Goal: Task Accomplishment & Management: Use online tool/utility

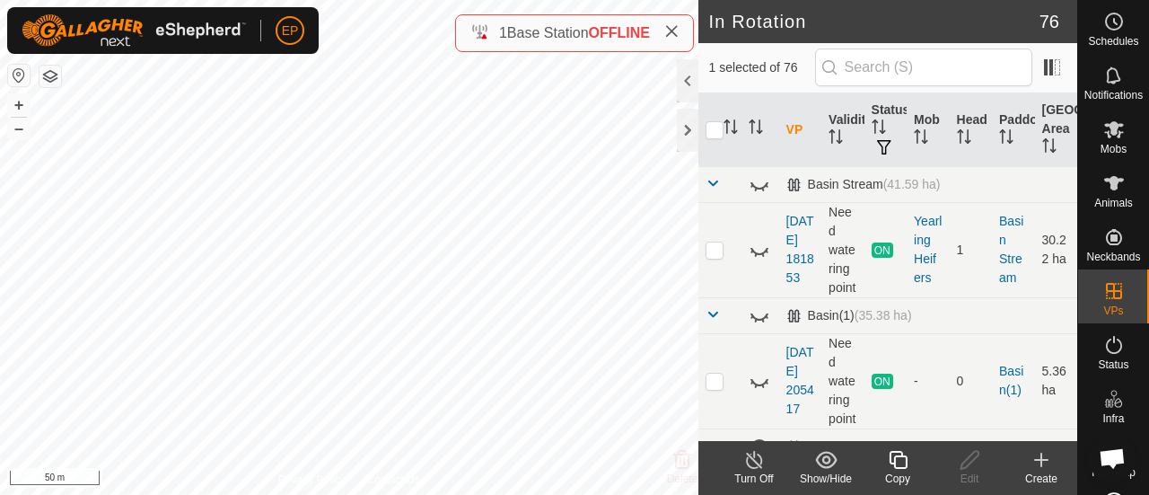
click at [896, 469] on icon at bounding box center [898, 460] width 22 height 22
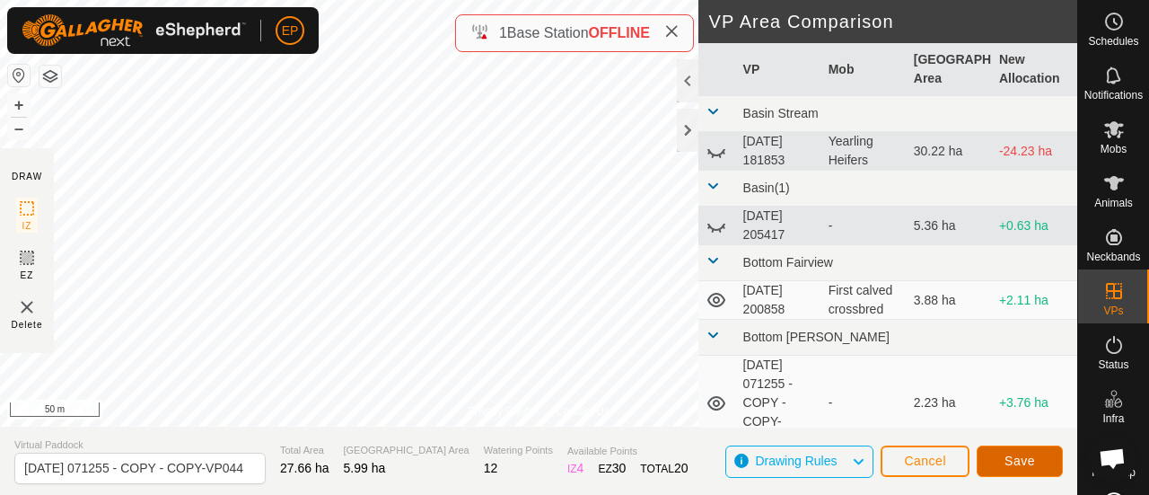
click at [1025, 453] on span "Save" at bounding box center [1019, 460] width 31 height 14
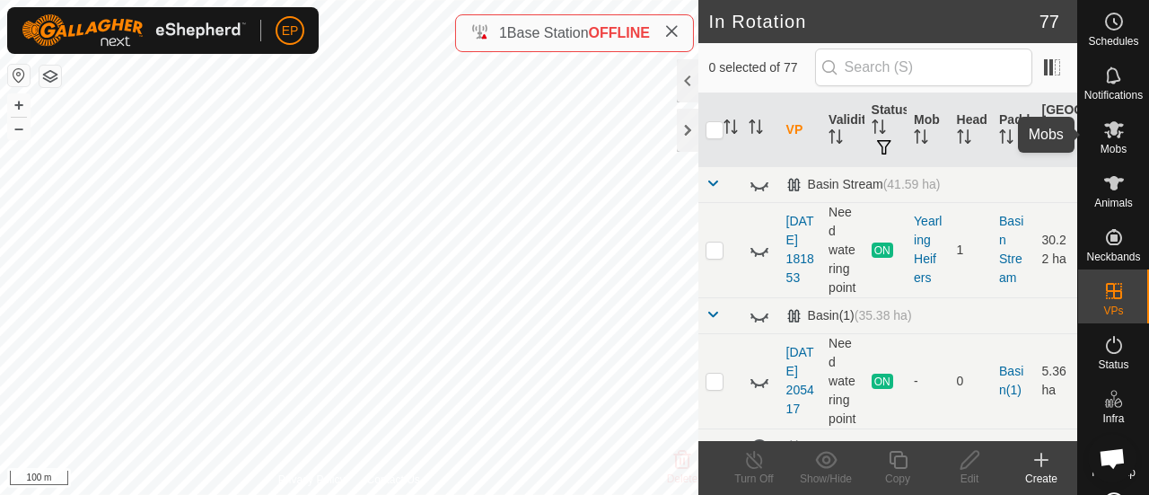
click at [1103, 129] on icon at bounding box center [1114, 129] width 22 height 22
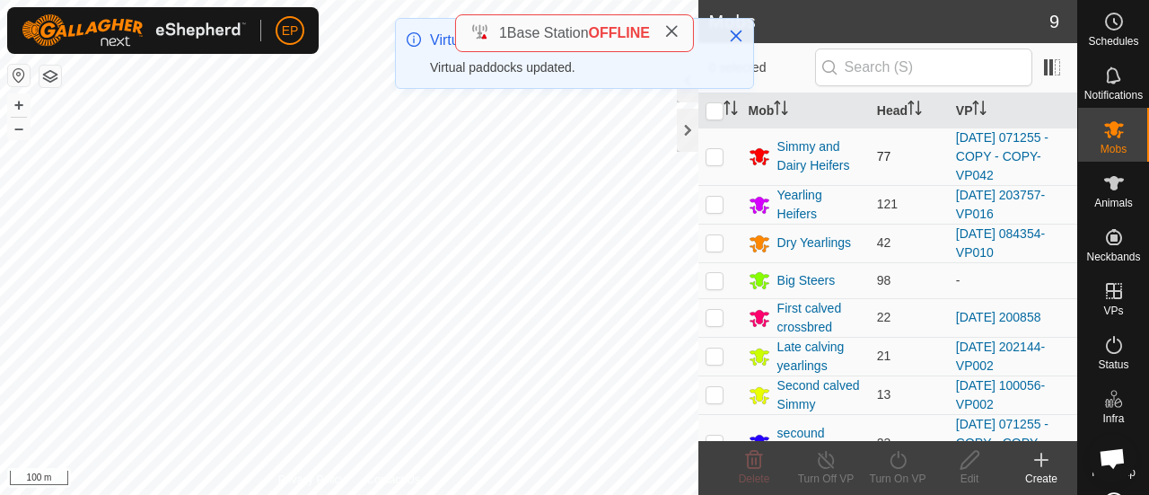
click at [715, 150] on p-checkbox at bounding box center [715, 156] width 18 height 14
checkbox input "true"
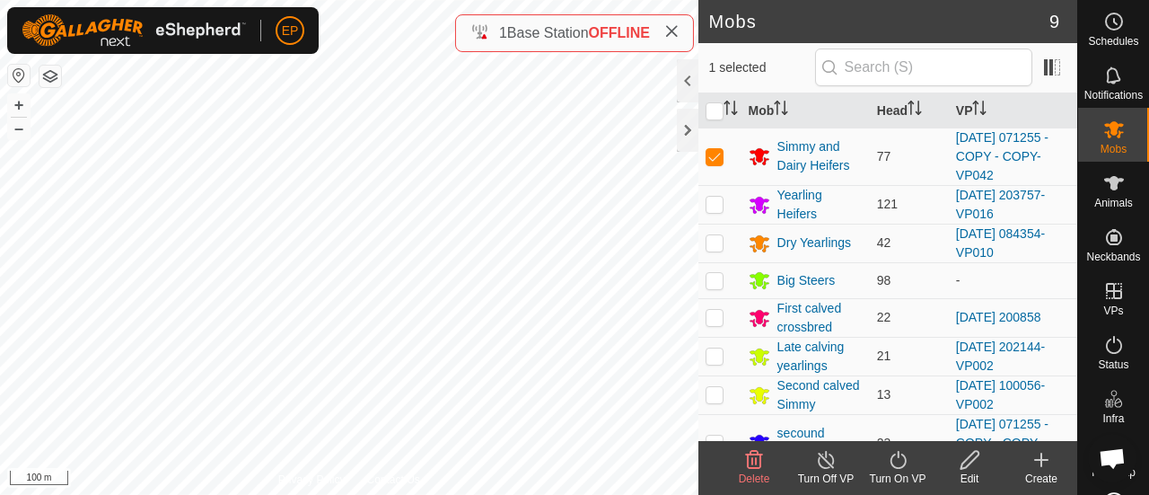
click at [904, 455] on icon at bounding box center [898, 460] width 22 height 22
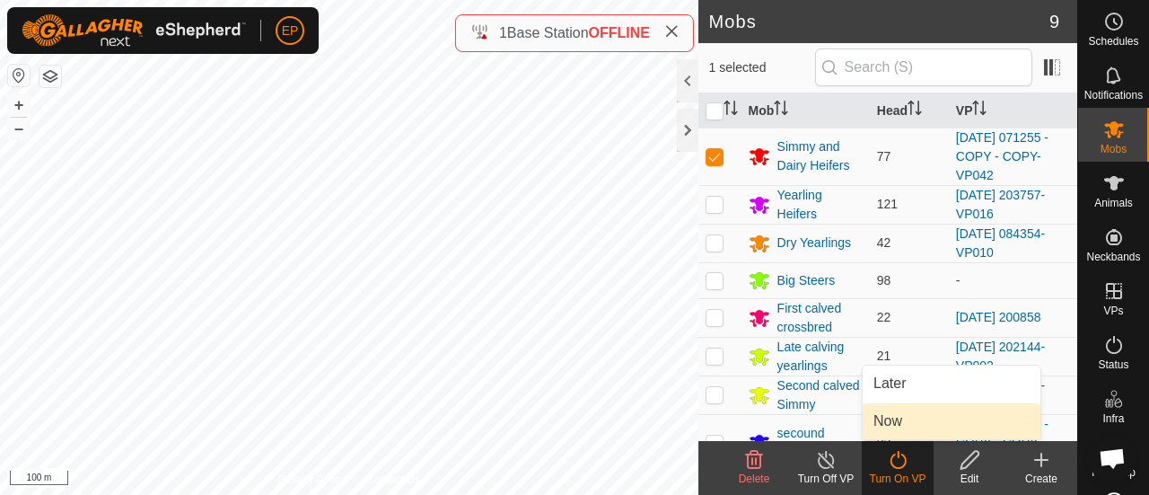
click at [891, 425] on link "Now" at bounding box center [952, 421] width 178 height 36
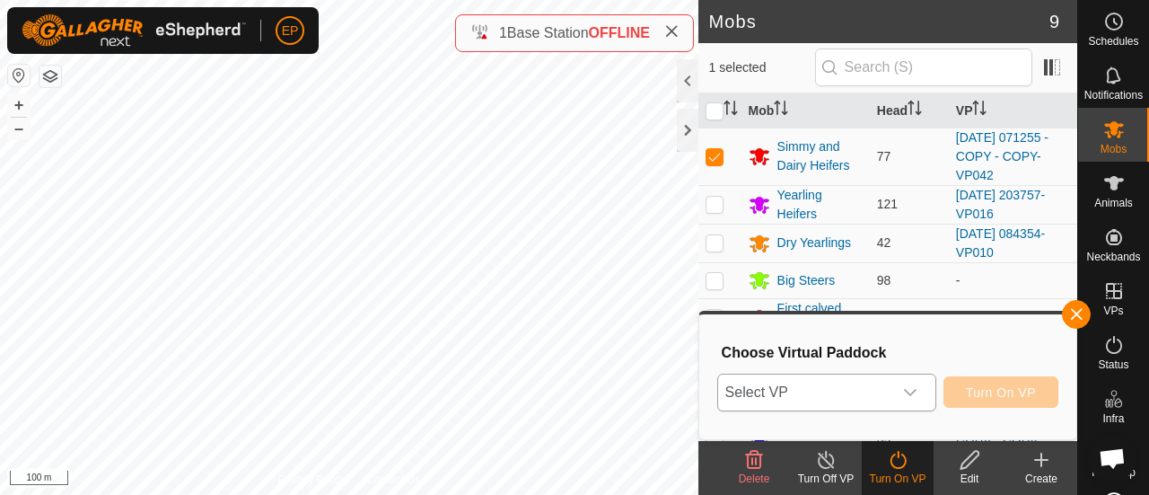
click at [867, 394] on span "Select VP" at bounding box center [805, 392] width 174 height 36
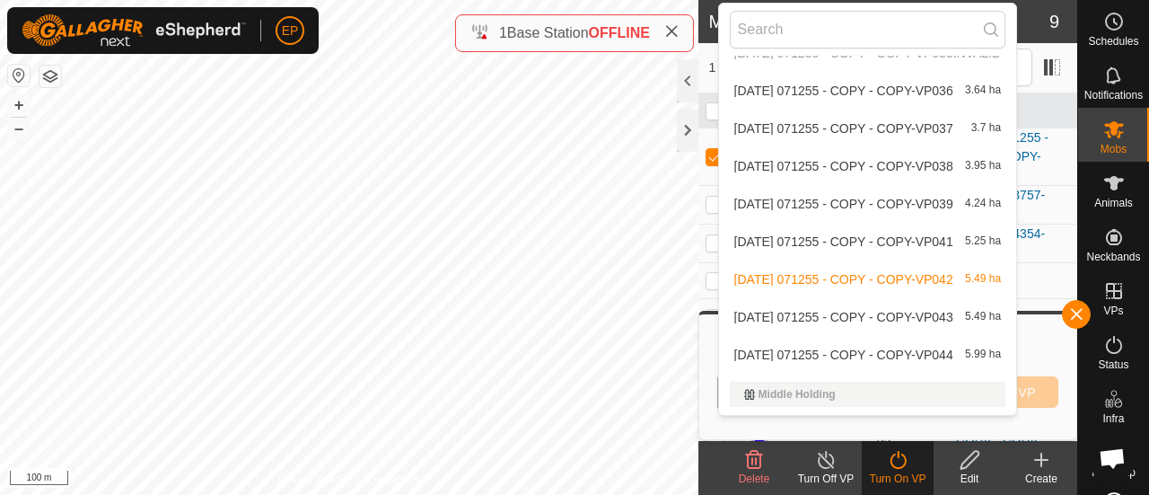
scroll to position [2270, 0]
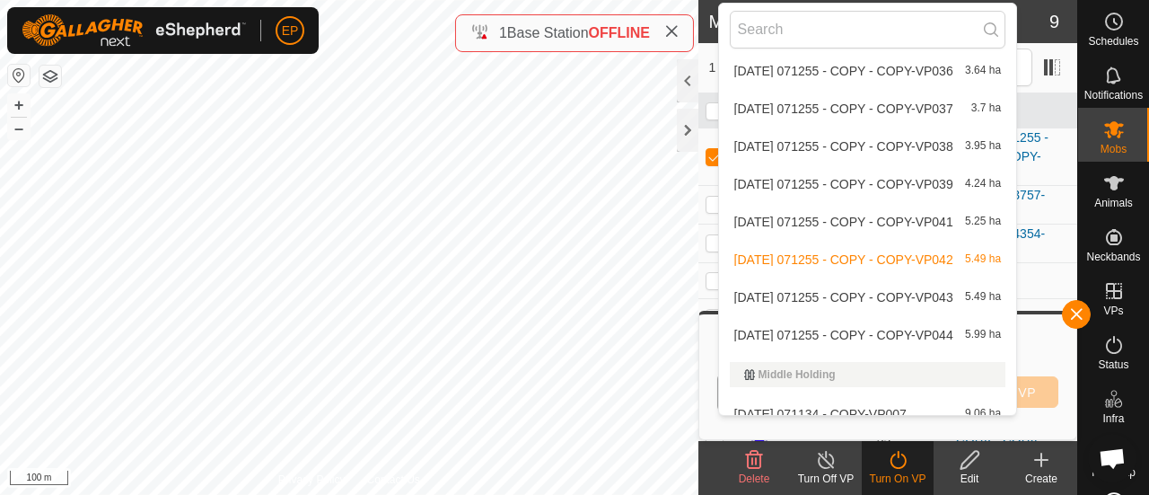
click at [933, 330] on li "[DATE] 071255 - COPY - COPY-VP044 5.99 ha" at bounding box center [868, 335] width 298 height 36
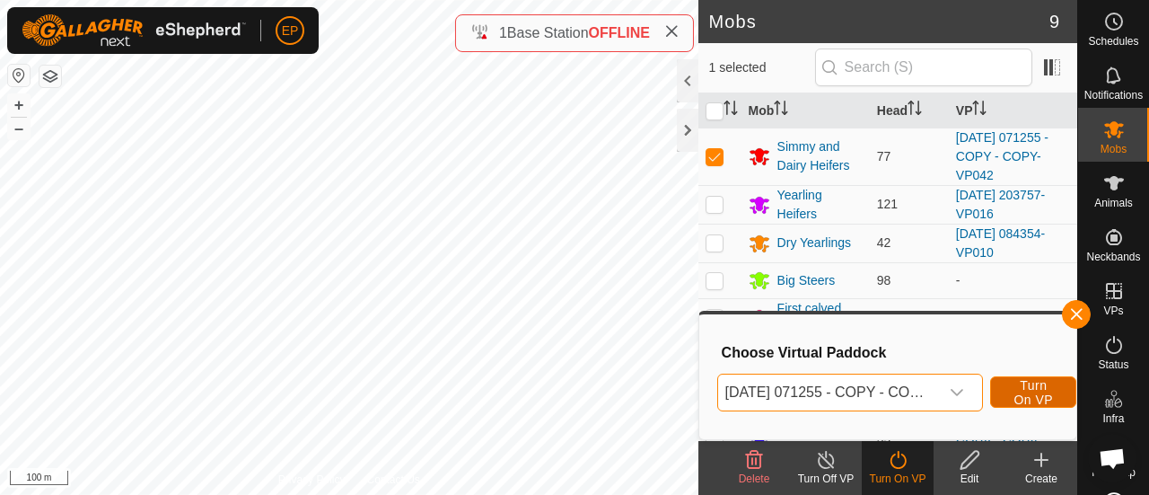
click at [1032, 385] on span "Turn On VP" at bounding box center [1033, 392] width 41 height 29
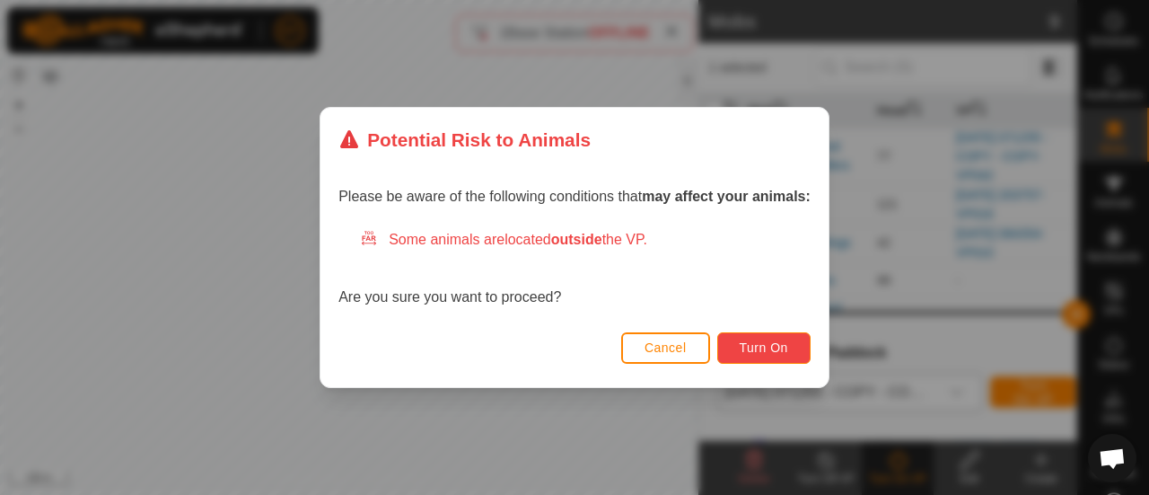
click at [788, 340] on span "Turn On" at bounding box center [764, 347] width 48 height 14
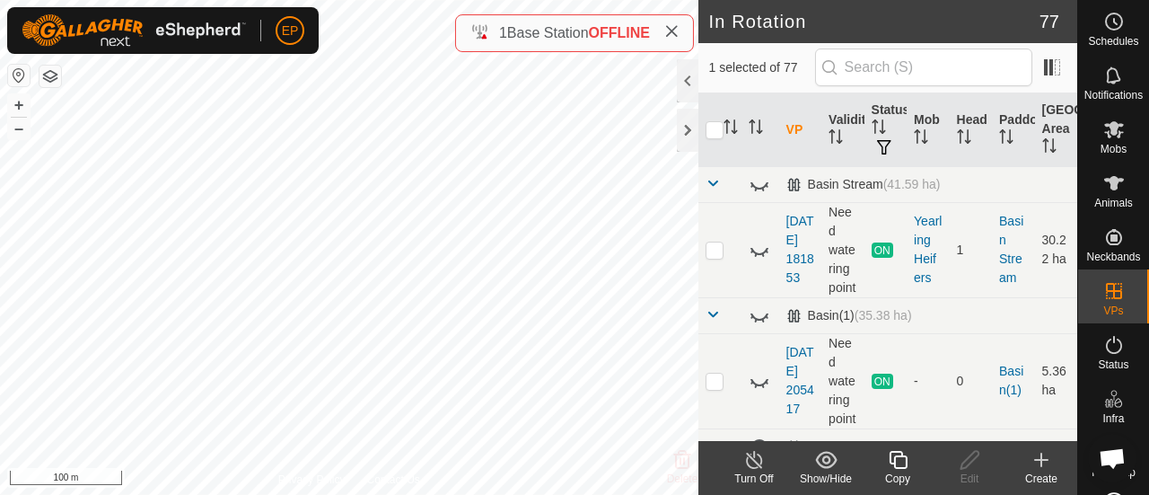
click at [898, 460] on icon at bounding box center [898, 460] width 22 height 22
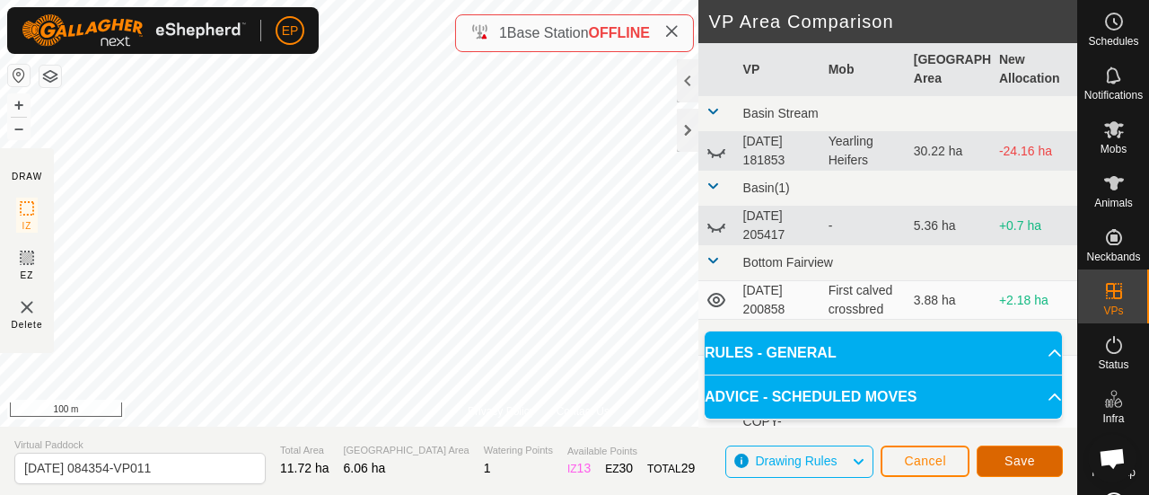
click at [1028, 452] on button "Save" at bounding box center [1020, 460] width 86 height 31
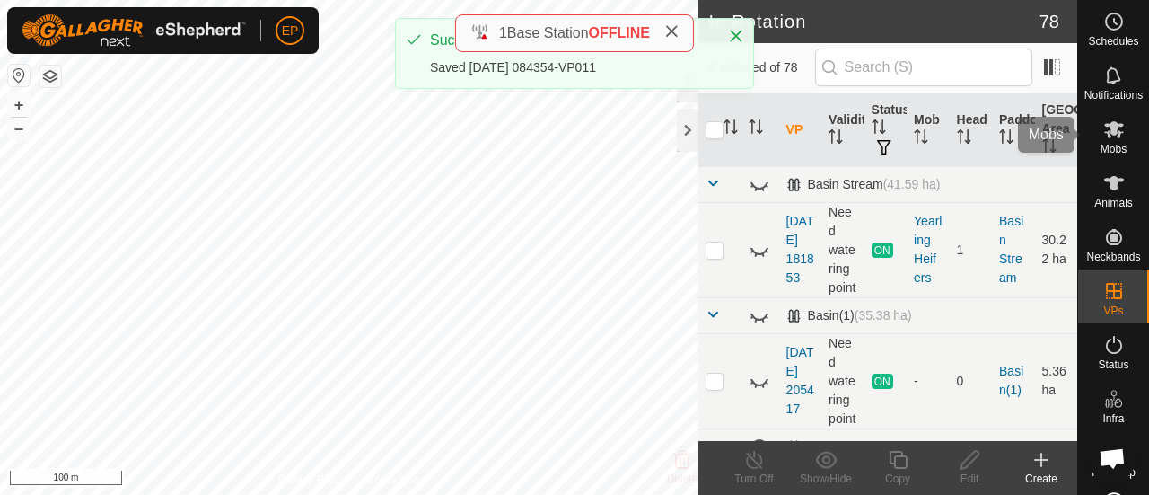
click at [1104, 132] on icon at bounding box center [1114, 129] width 20 height 17
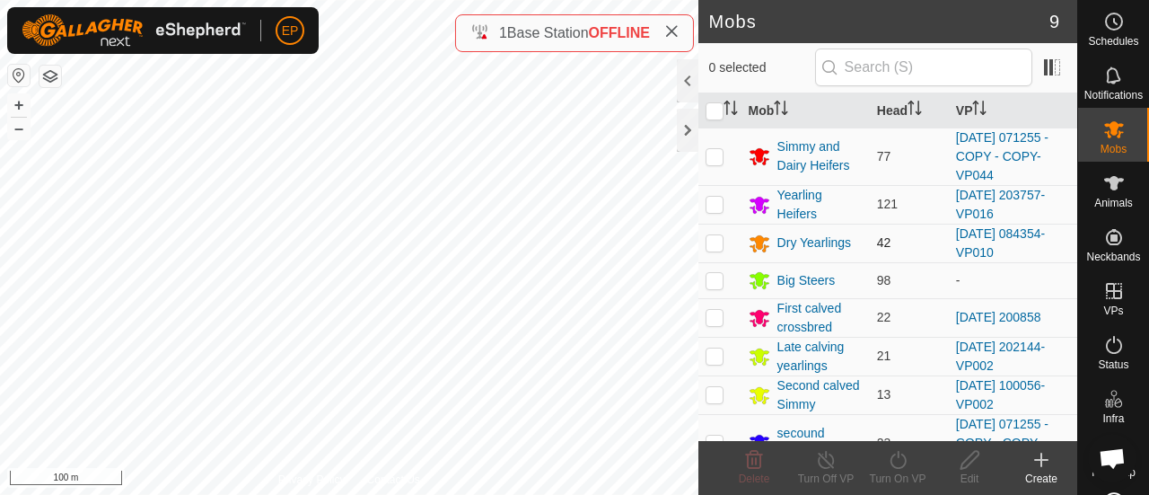
click at [720, 240] on p-checkbox at bounding box center [715, 242] width 18 height 14
checkbox input "true"
click at [899, 461] on icon at bounding box center [898, 460] width 22 height 22
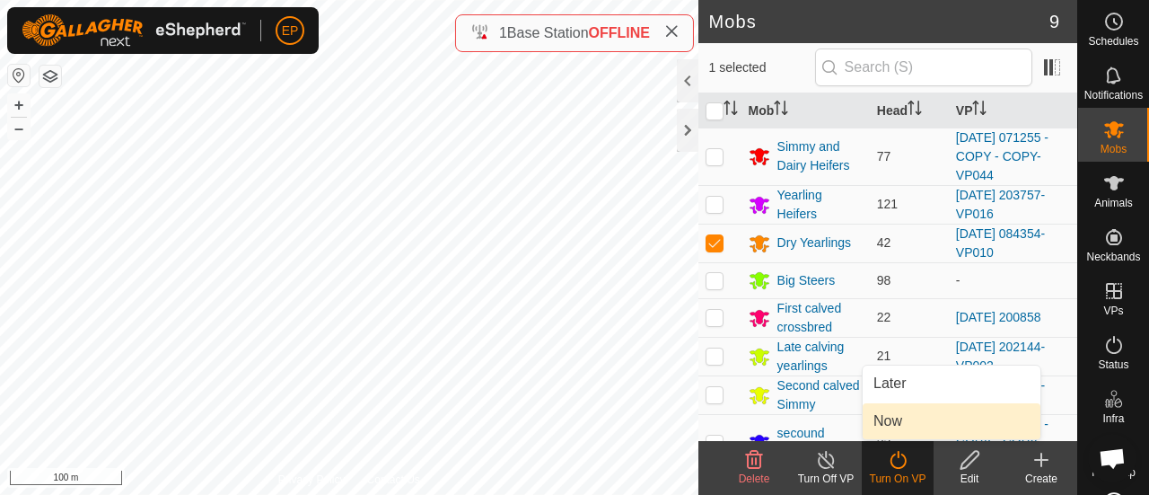
click at [895, 434] on link "Now" at bounding box center [952, 421] width 178 height 36
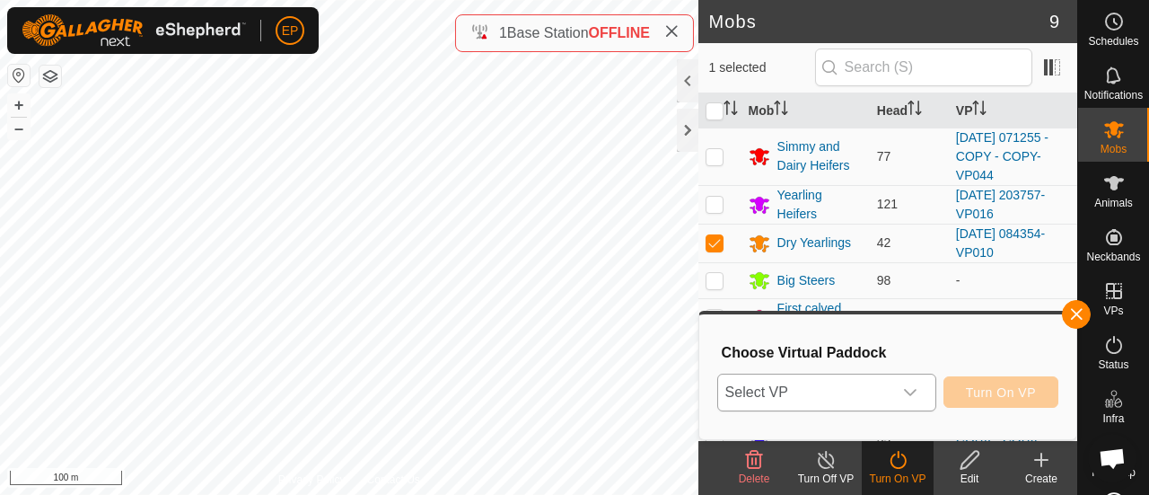
click at [856, 390] on span "Select VP" at bounding box center [805, 392] width 174 height 36
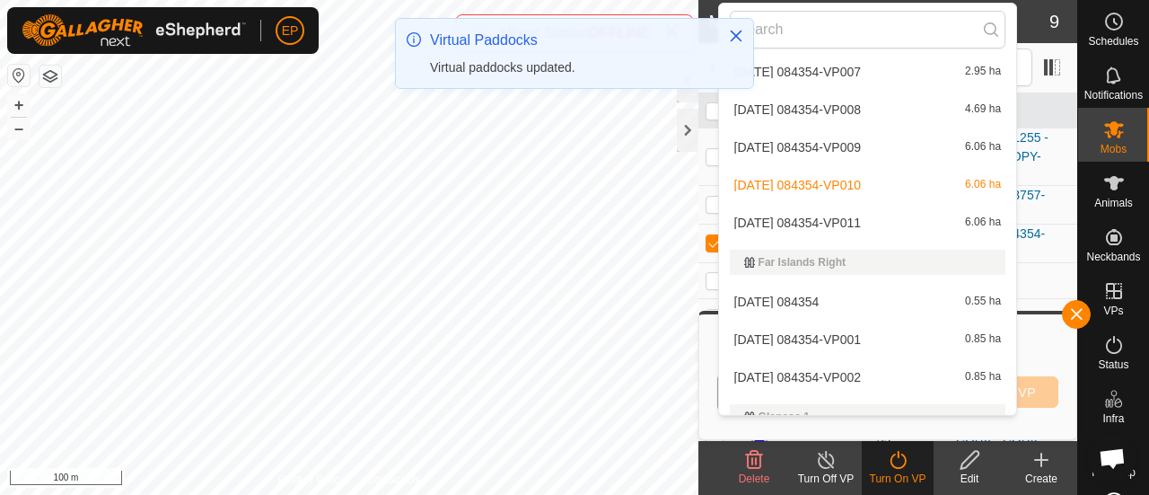
scroll to position [713, 0]
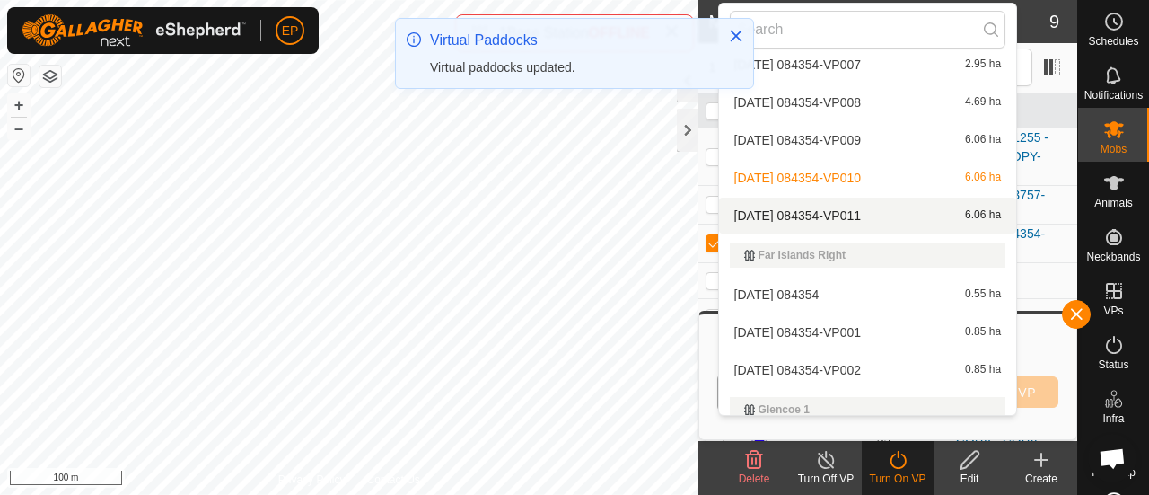
click at [899, 213] on li "2025-09-03 084354-VP011 6.06 ha" at bounding box center [868, 215] width 298 height 36
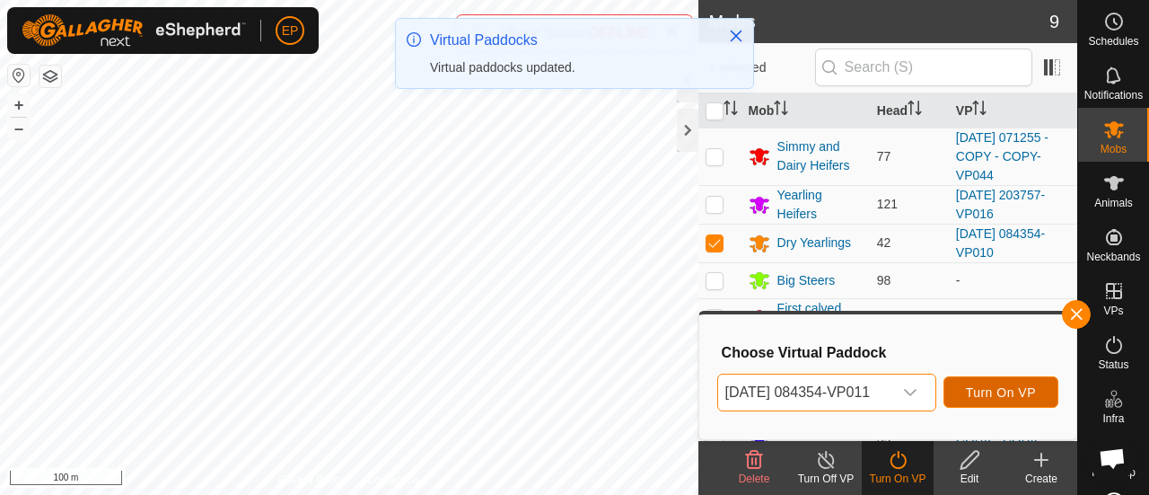
click at [1025, 385] on span "Turn On VP" at bounding box center [1001, 392] width 70 height 14
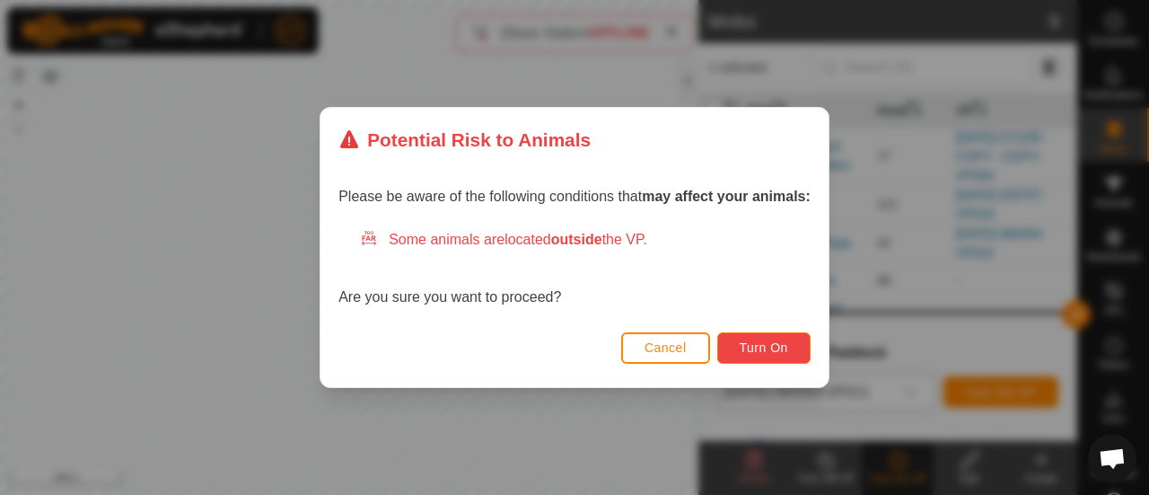
click at [777, 346] on span "Turn On" at bounding box center [764, 347] width 48 height 14
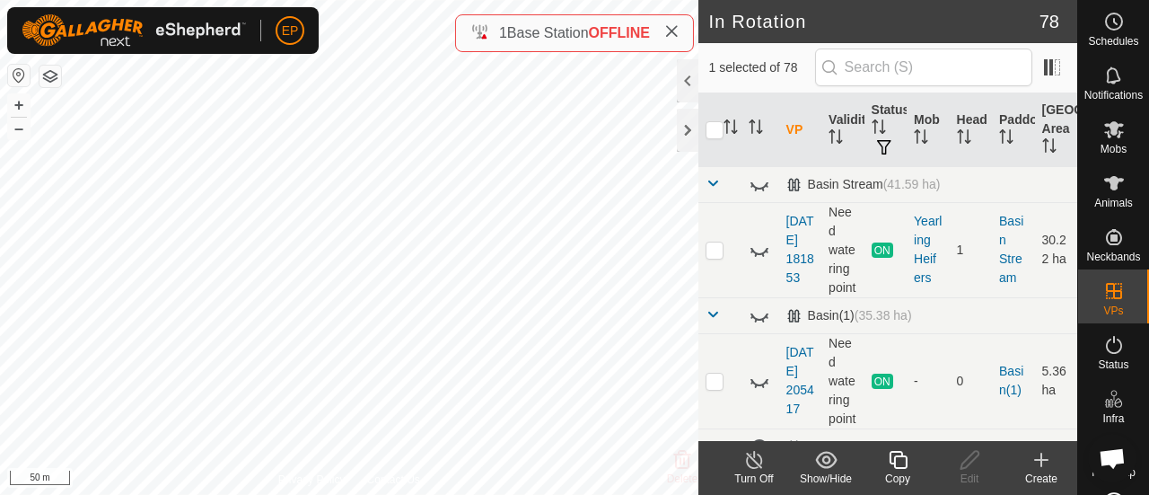
click at [893, 462] on icon at bounding box center [898, 460] width 22 height 22
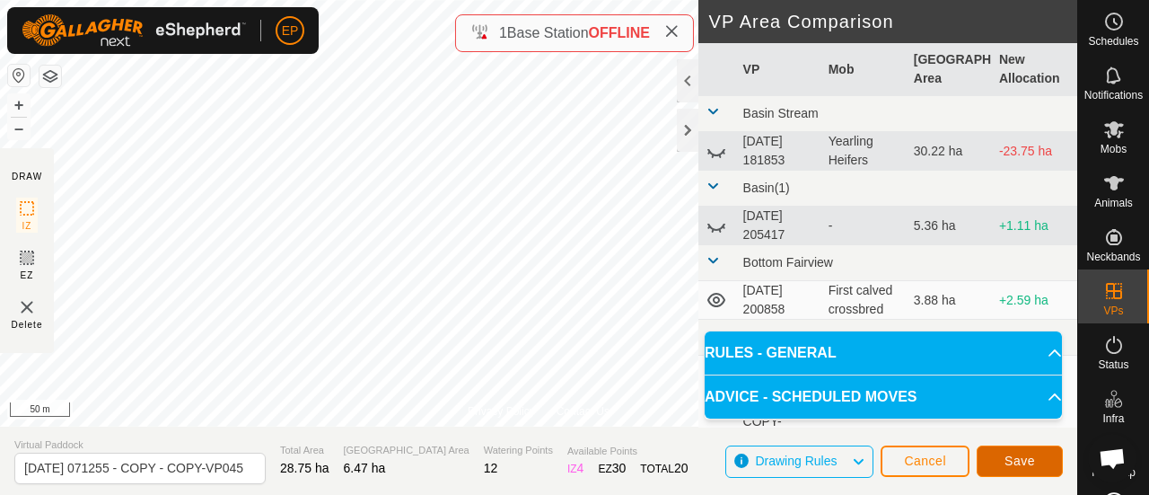
click at [1011, 455] on span "Save" at bounding box center [1019, 460] width 31 height 14
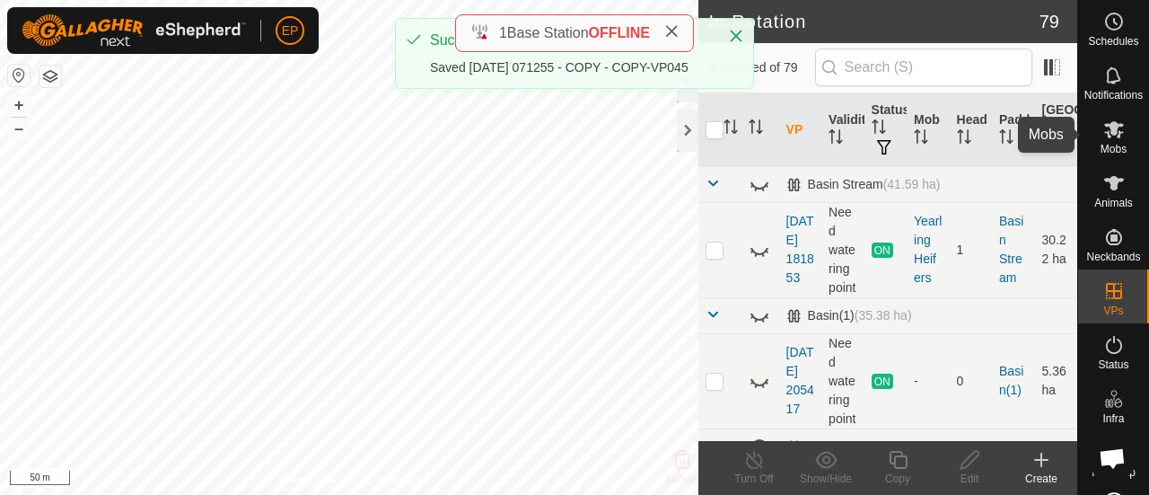
click at [1108, 137] on icon at bounding box center [1114, 129] width 22 height 22
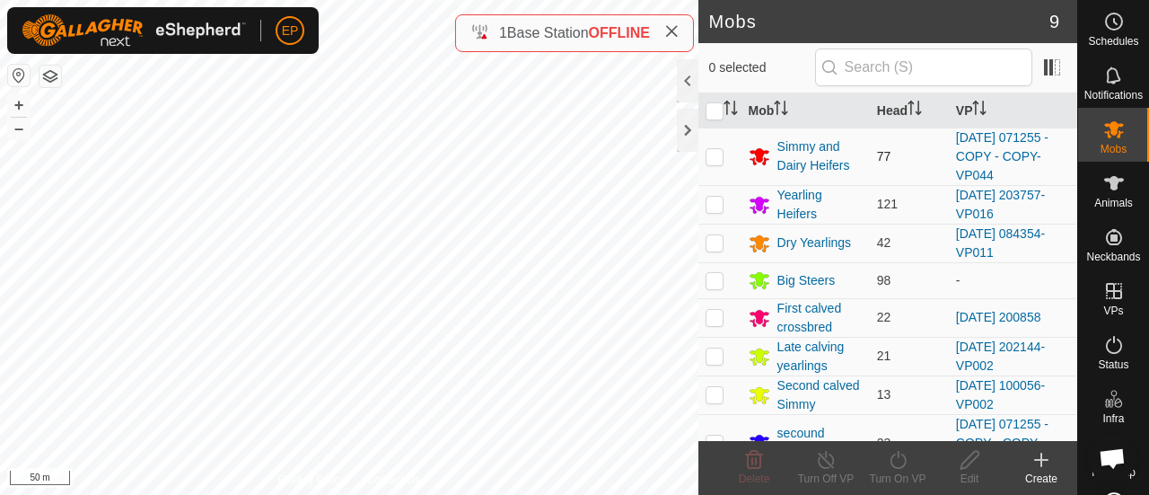
click at [721, 153] on p-checkbox at bounding box center [715, 156] width 18 height 14
checkbox input "true"
click at [892, 460] on icon at bounding box center [898, 460] width 22 height 22
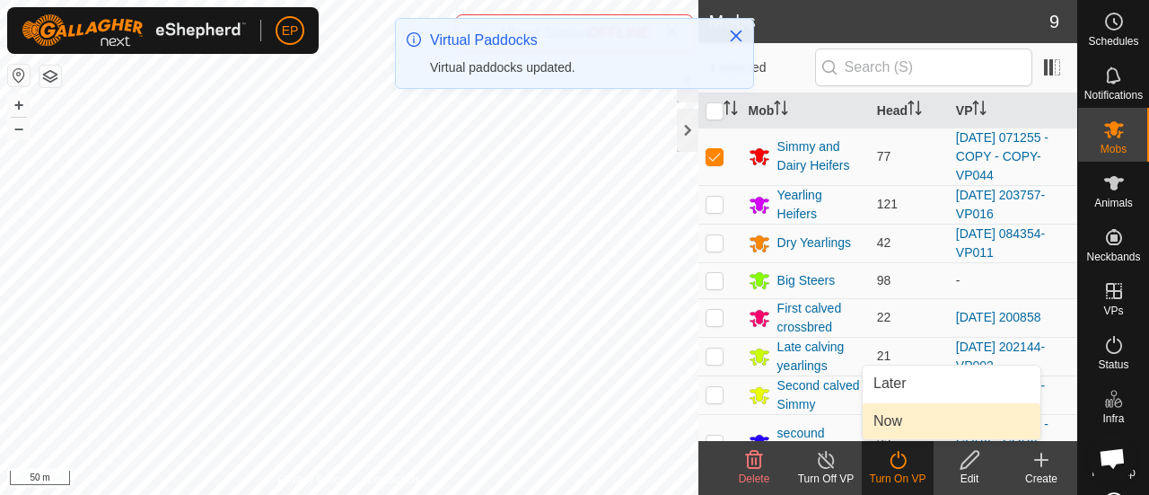
click at [883, 415] on link "Now" at bounding box center [952, 421] width 178 height 36
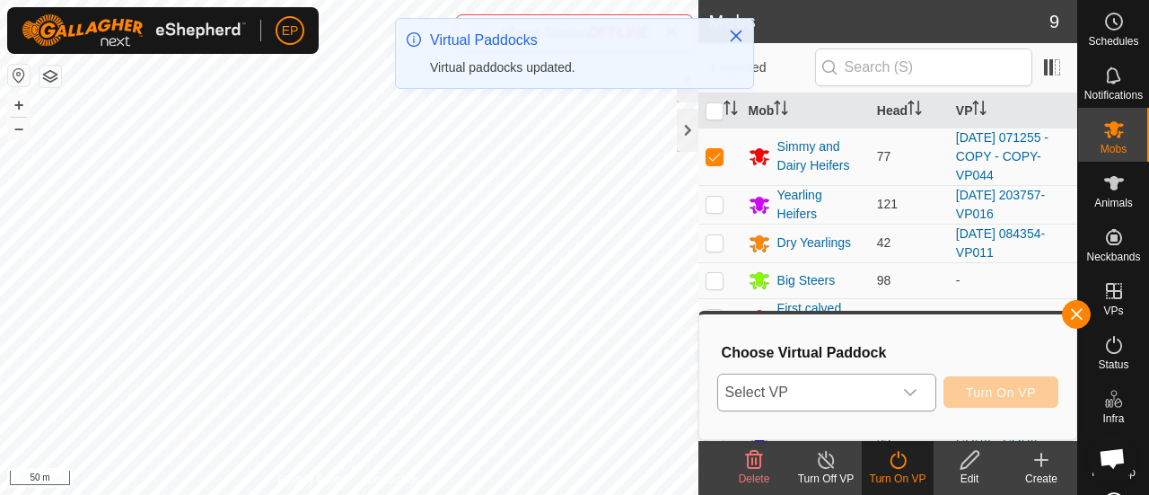
click at [845, 395] on span "Select VP" at bounding box center [805, 392] width 174 height 36
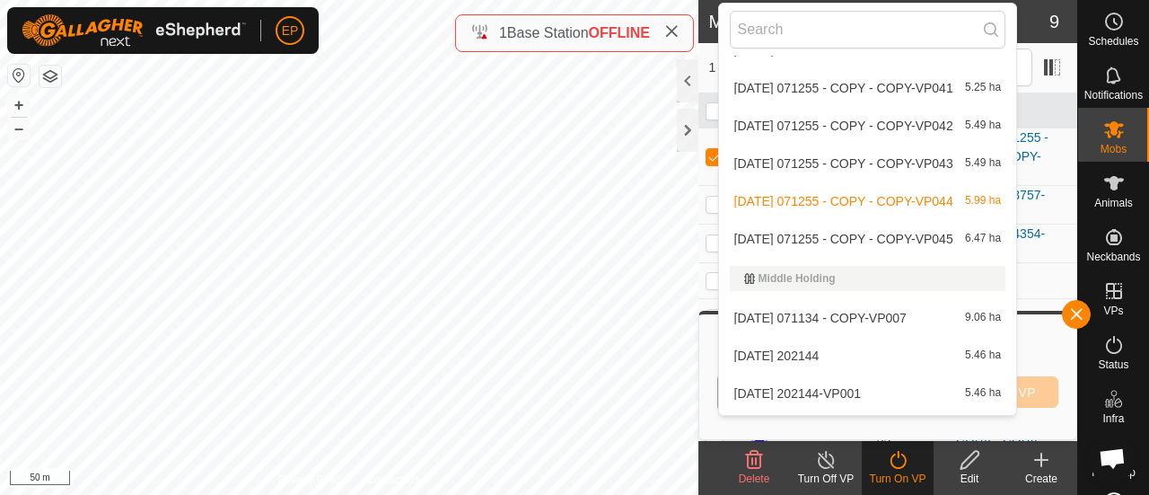
scroll to position [2455, 0]
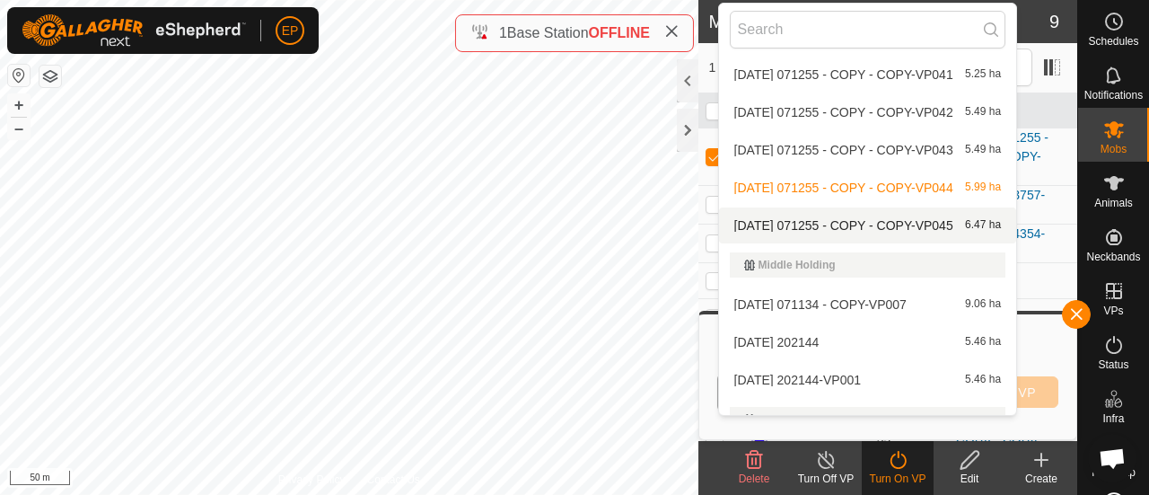
click at [964, 227] on li "2025-08-12 071255 - COPY - COPY-VP045 6.47 ha" at bounding box center [868, 225] width 298 height 36
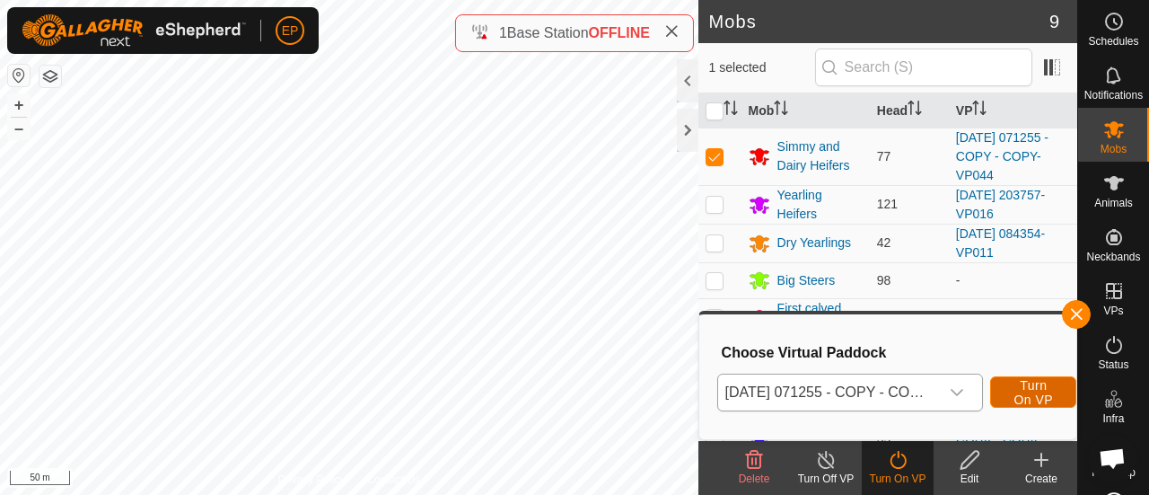
click at [1042, 387] on span "Turn On VP" at bounding box center [1033, 392] width 41 height 29
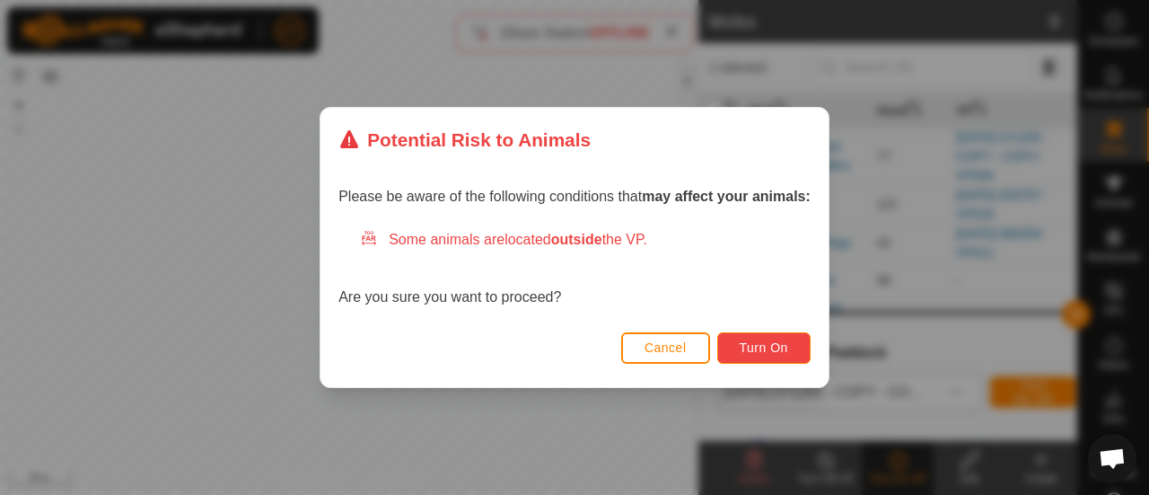
click at [777, 346] on span "Turn On" at bounding box center [764, 347] width 48 height 14
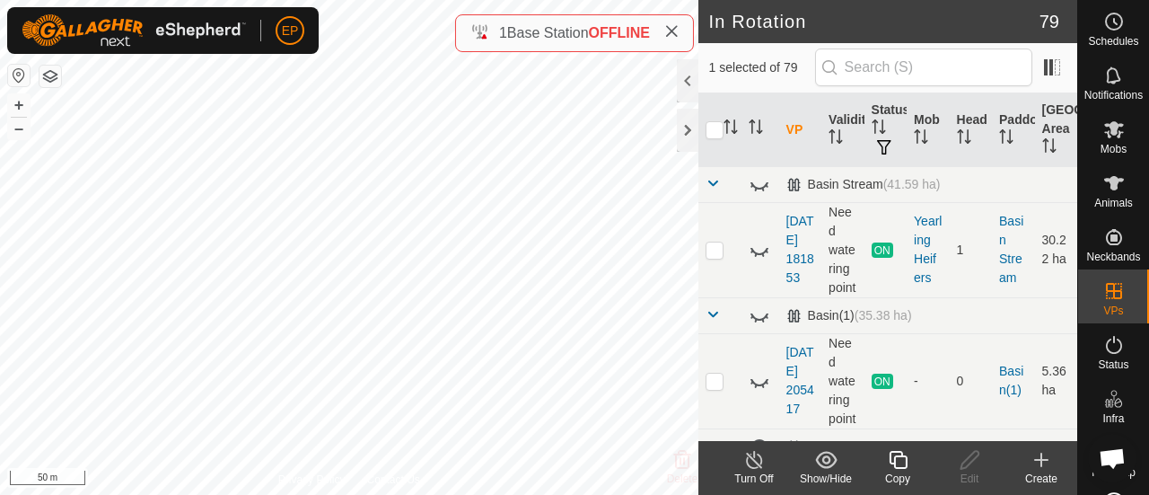
click at [905, 453] on icon at bounding box center [898, 460] width 22 height 22
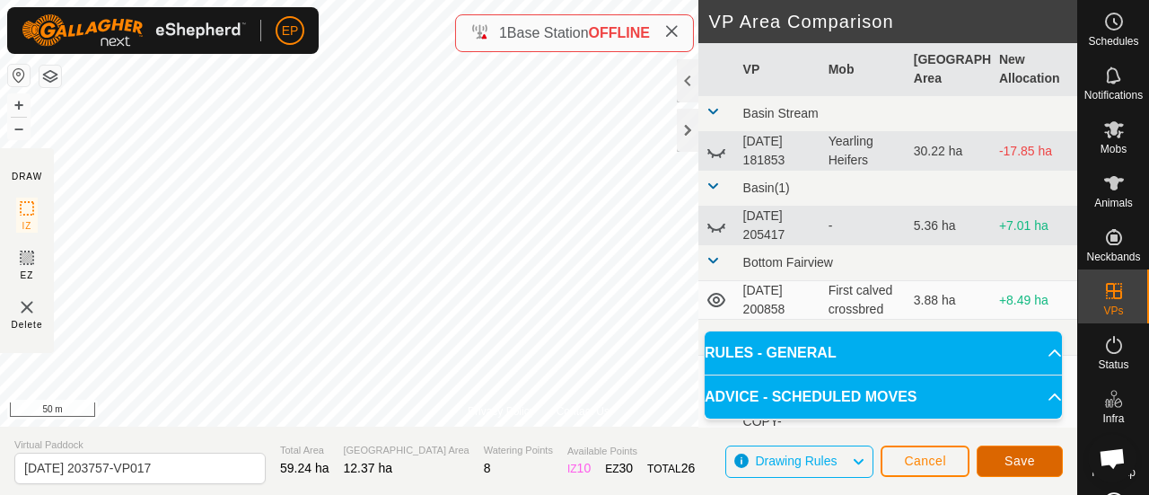
click at [1023, 458] on span "Save" at bounding box center [1019, 460] width 31 height 14
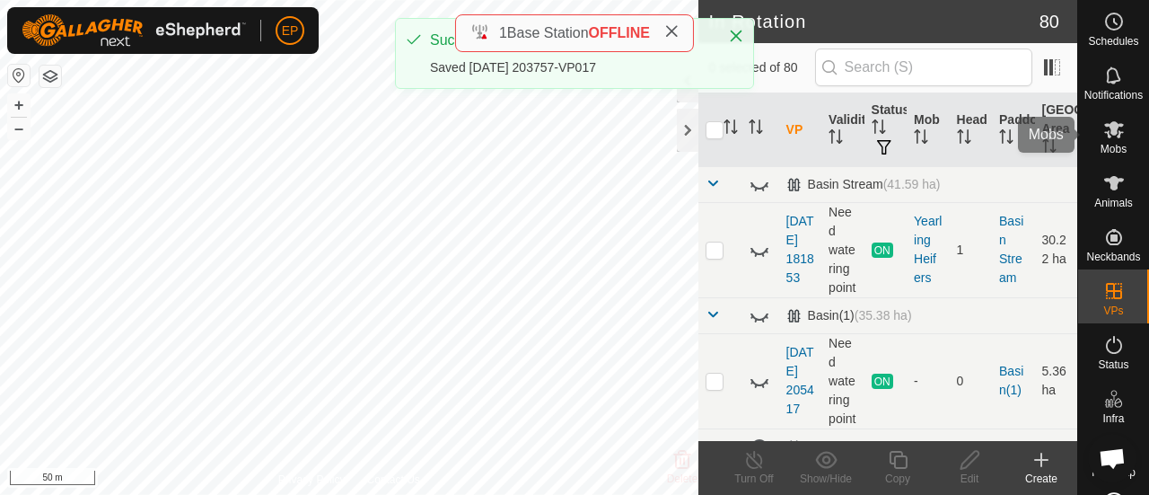
click at [1104, 118] on es-mob-svg-icon at bounding box center [1114, 129] width 32 height 29
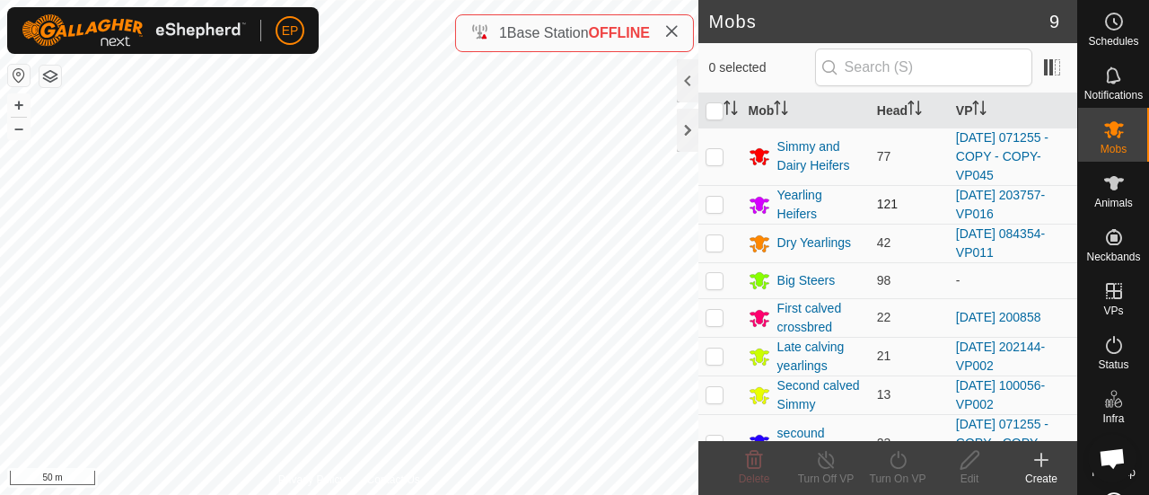
click at [722, 198] on p-checkbox at bounding box center [715, 204] width 18 height 14
checkbox input "true"
click at [897, 453] on icon at bounding box center [898, 460] width 16 height 18
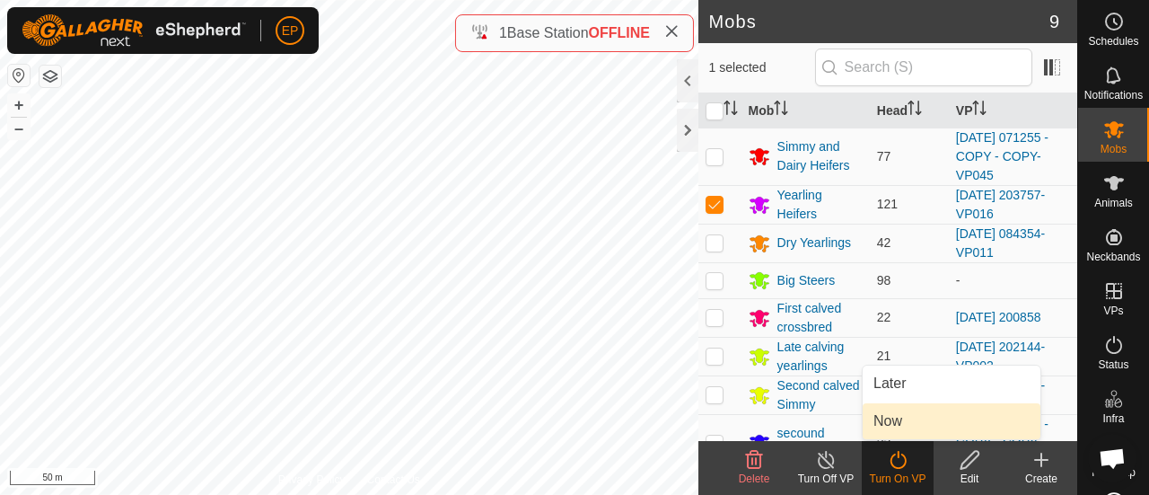
click at [896, 423] on link "Now" at bounding box center [952, 421] width 178 height 36
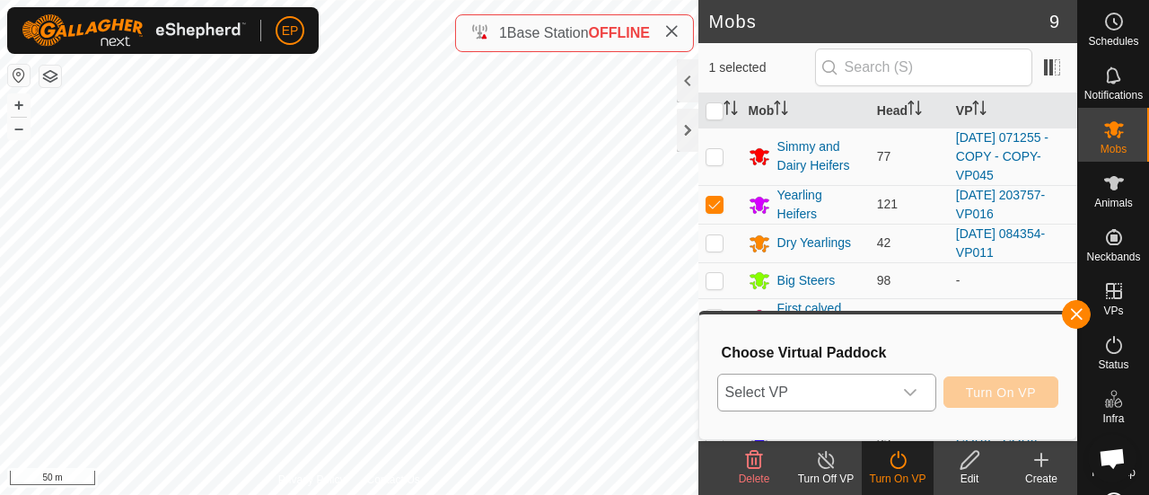
click at [890, 384] on span "Select VP" at bounding box center [805, 392] width 174 height 36
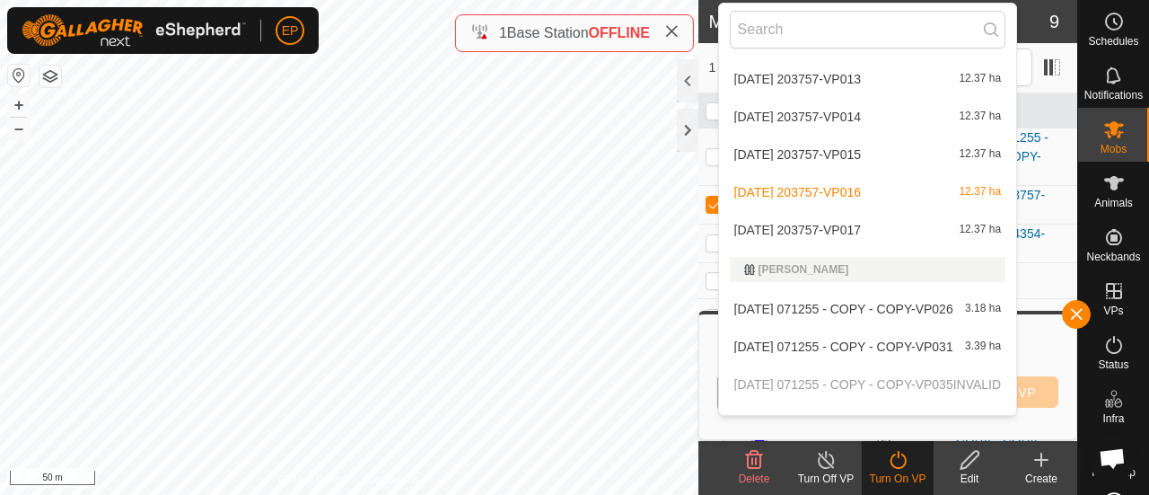
scroll to position [1987, 0]
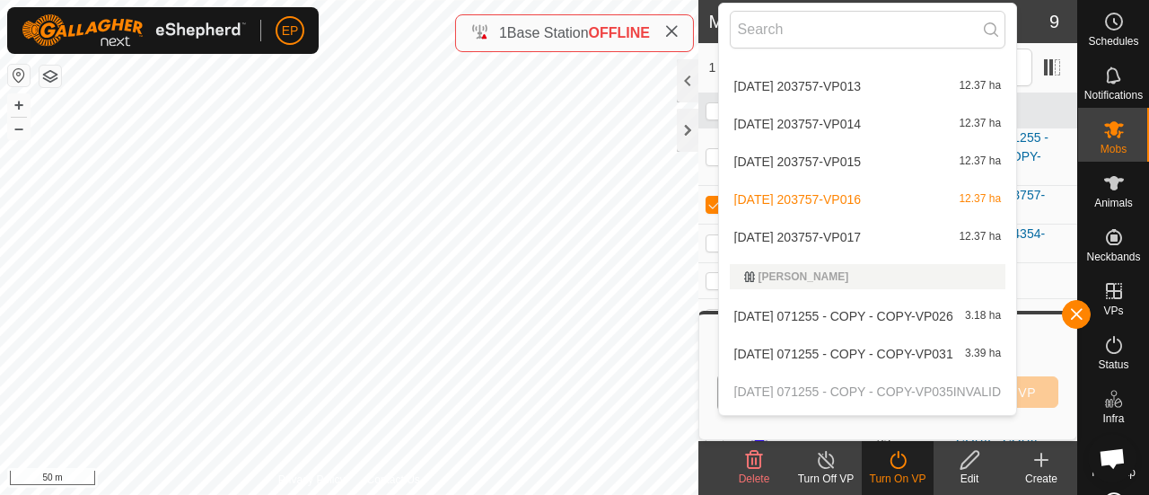
click at [946, 243] on li "2025-09-02 203757-VP017 12.37 ha" at bounding box center [868, 237] width 298 height 36
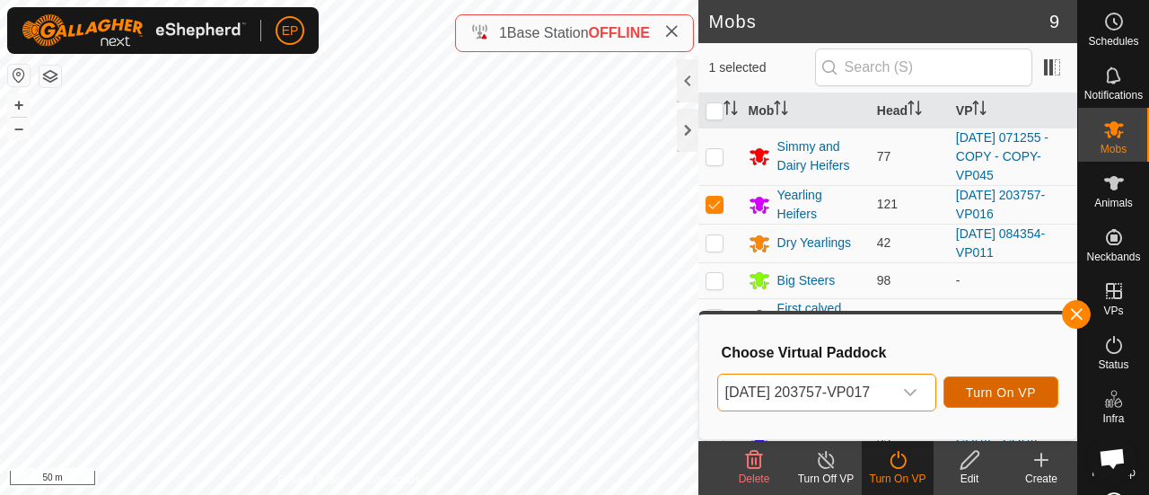
click at [1002, 390] on span "Turn On VP" at bounding box center [1001, 392] width 70 height 14
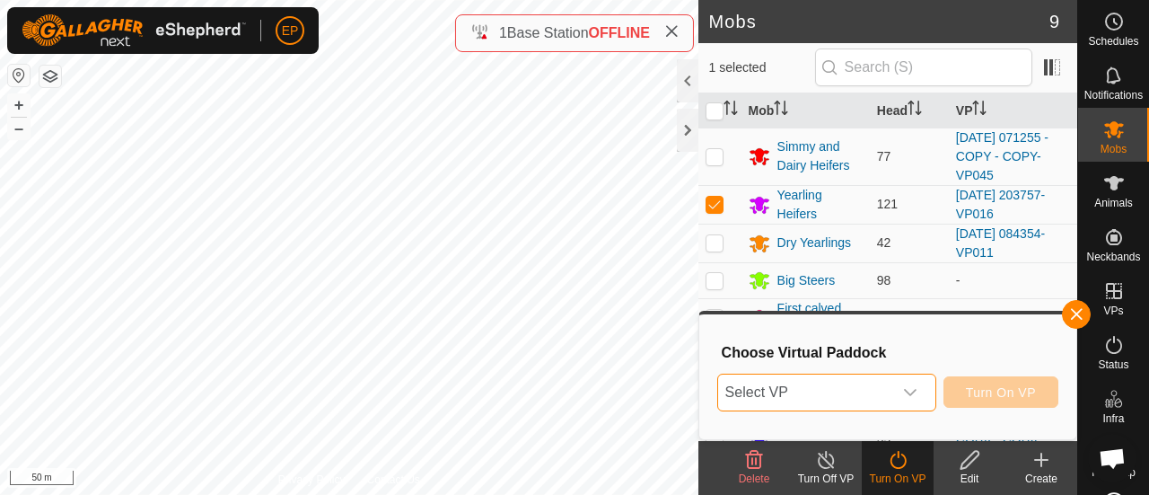
click at [829, 388] on span "Select VP" at bounding box center [805, 392] width 174 height 36
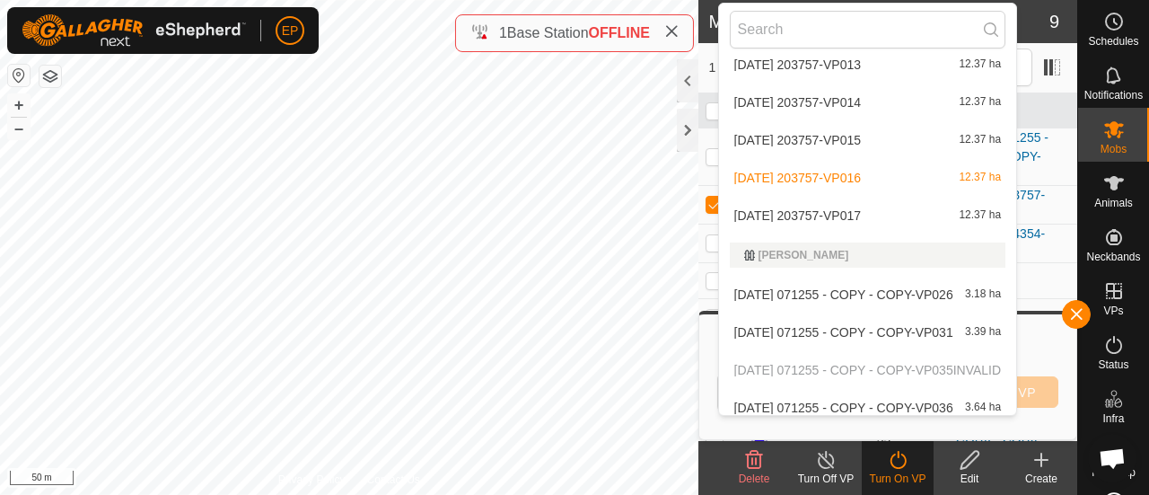
scroll to position [1960, 0]
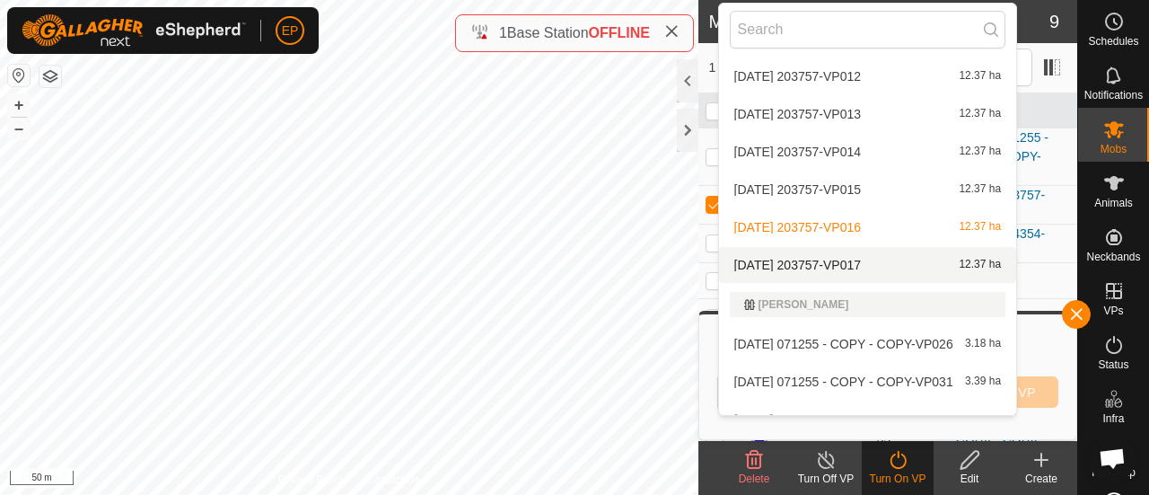
click at [882, 254] on li "2025-09-02 203757-VP017 12.37 ha" at bounding box center [868, 265] width 298 height 36
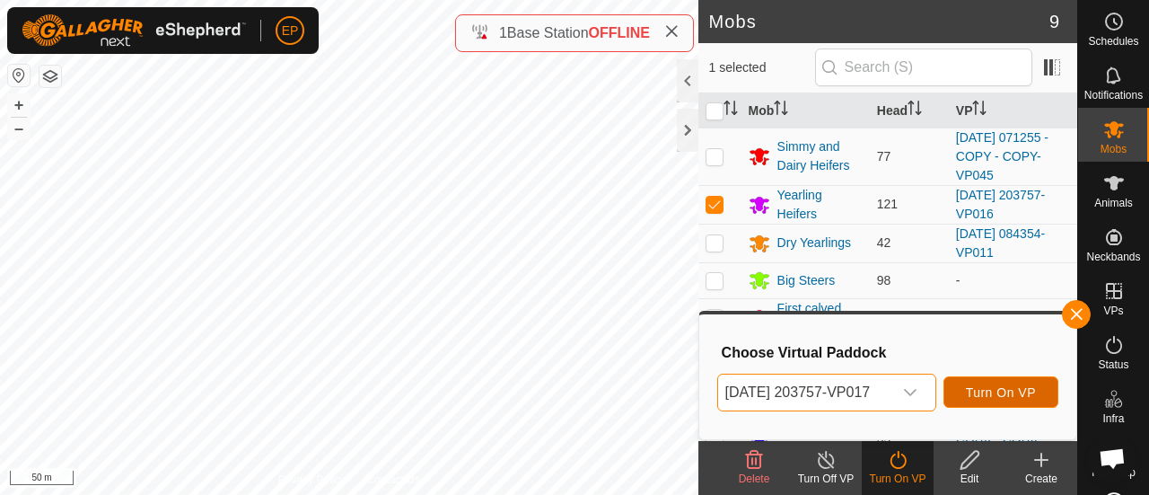
click at [1003, 385] on span "Turn On VP" at bounding box center [1001, 392] width 70 height 14
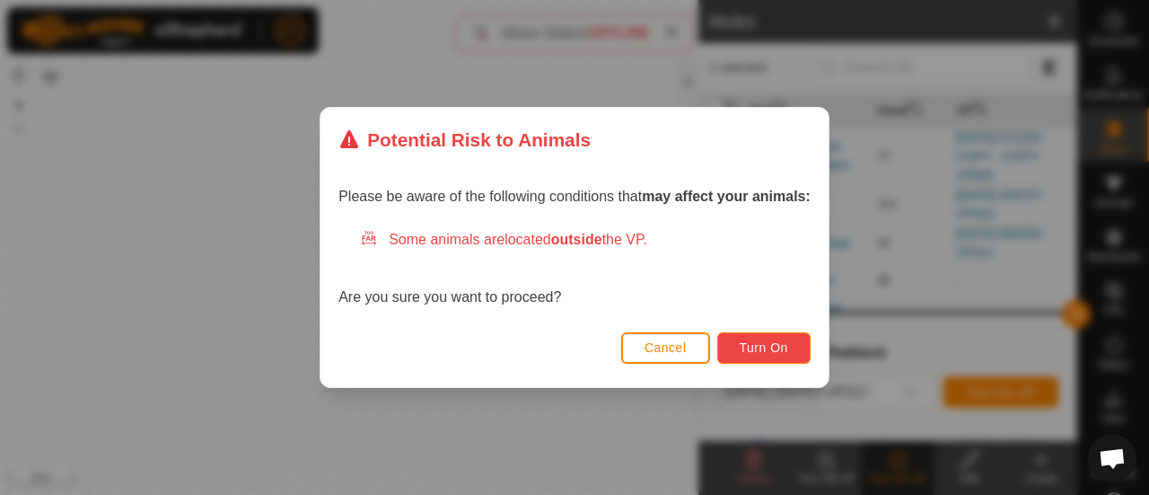
click at [776, 357] on button "Turn On" at bounding box center [763, 347] width 93 height 31
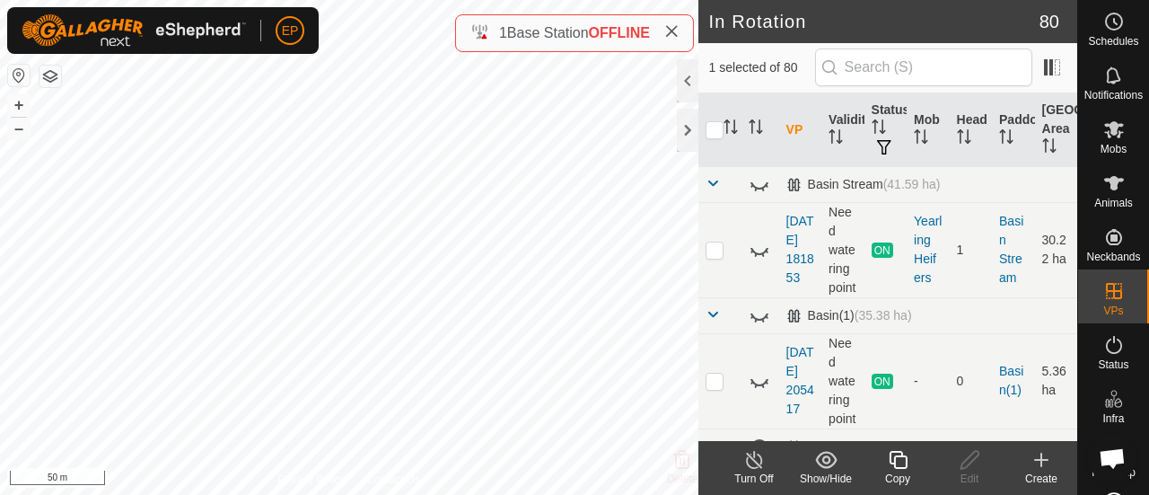
checkbox input "false"
checkbox input "true"
checkbox input "false"
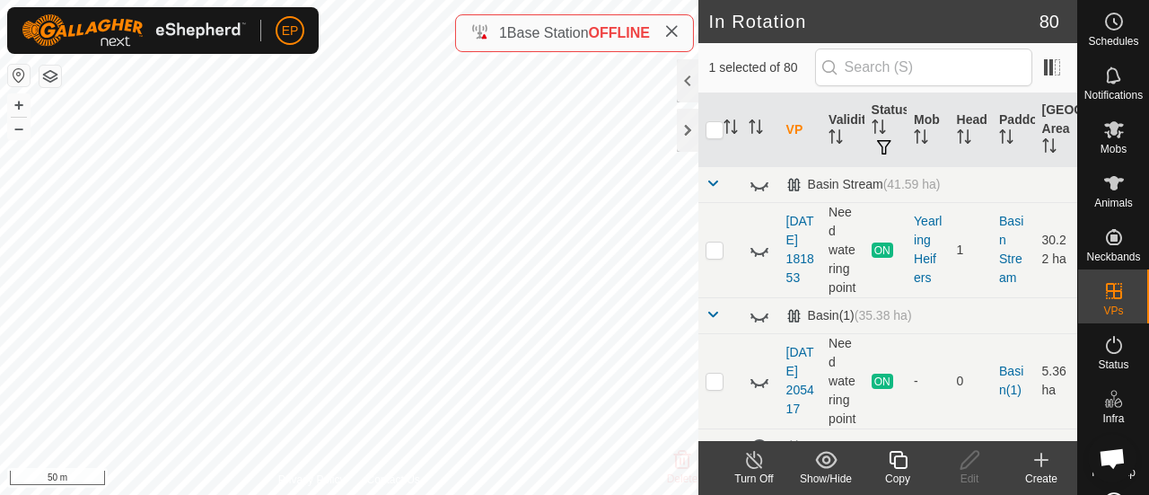
checkbox input "true"
checkbox input "false"
checkbox input "true"
checkbox input "false"
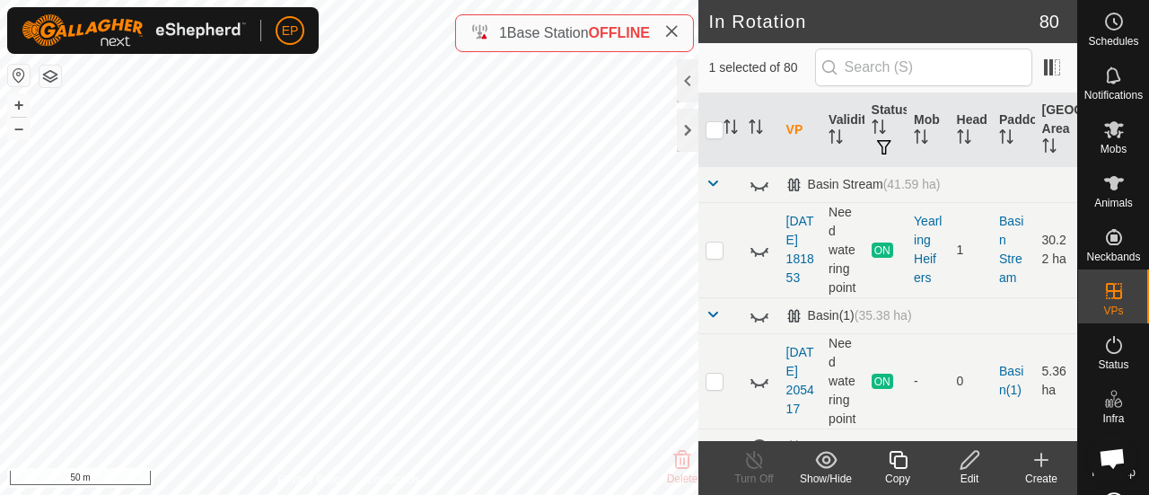
click at [899, 468] on icon at bounding box center [898, 460] width 18 height 18
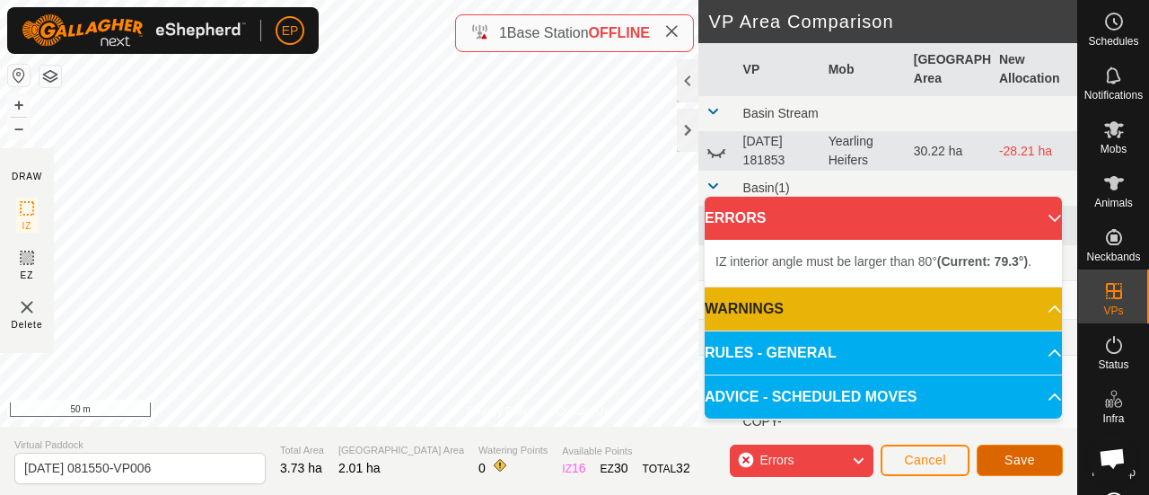
click at [1018, 448] on button "Save" at bounding box center [1020, 459] width 86 height 31
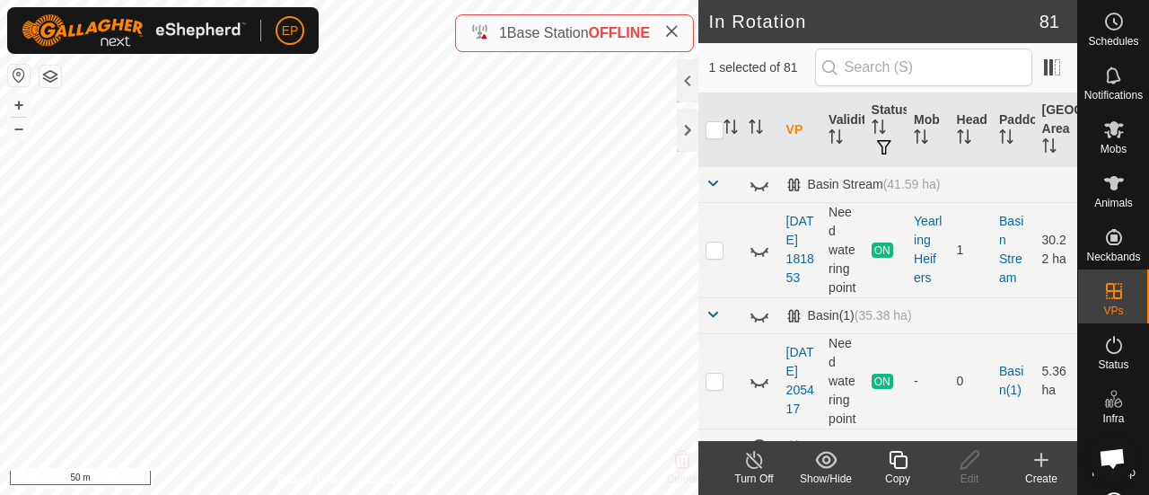
checkbox input "false"
checkbox input "true"
checkbox input "false"
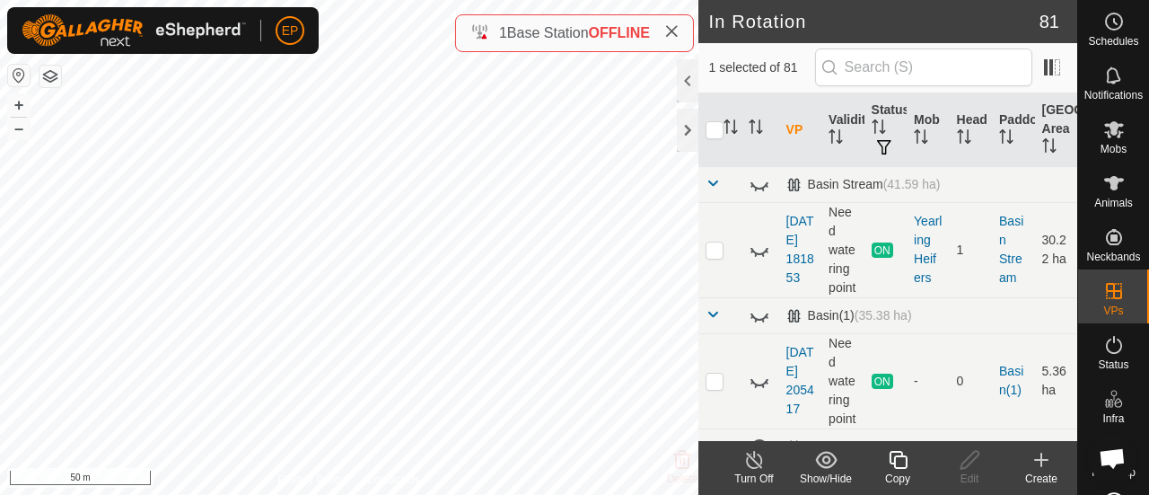
checkbox input "true"
checkbox input "false"
checkbox input "true"
checkbox input "false"
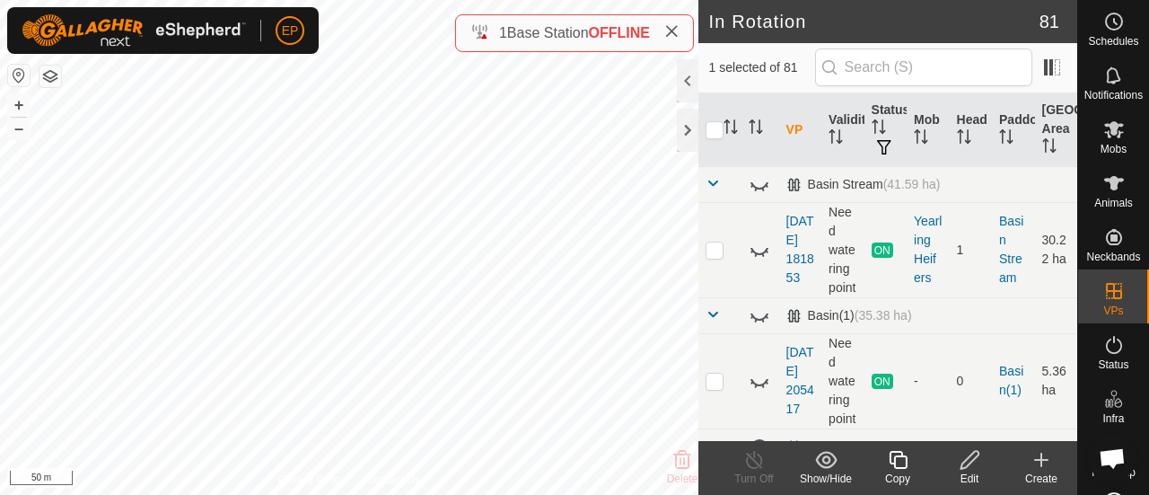
click at [898, 466] on icon at bounding box center [898, 460] width 22 height 22
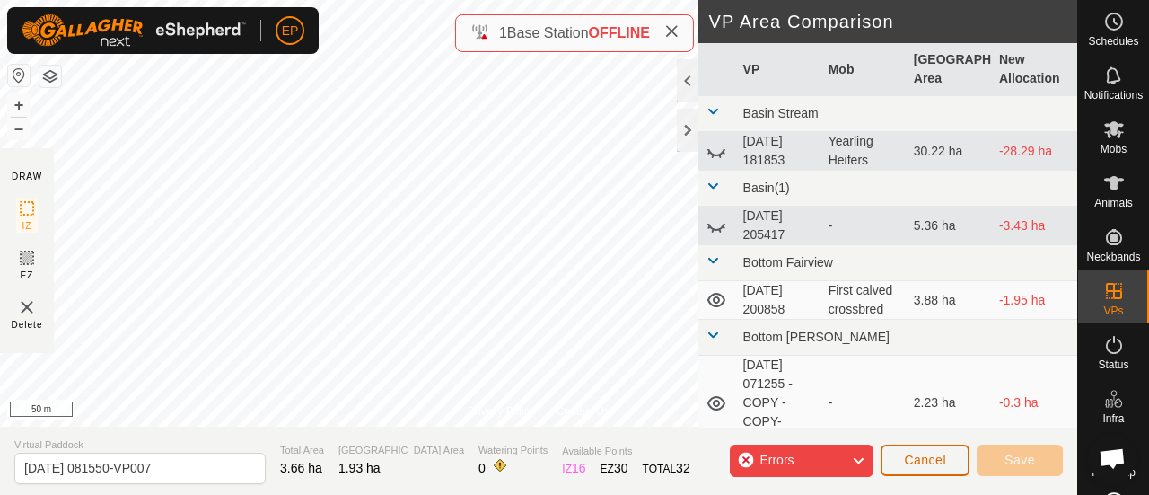
drag, startPoint x: 898, startPoint y: 466, endPoint x: 873, endPoint y: 446, distance: 32.0
click at [873, 446] on div "Errors Cancel Save" at bounding box center [896, 460] width 333 height 45
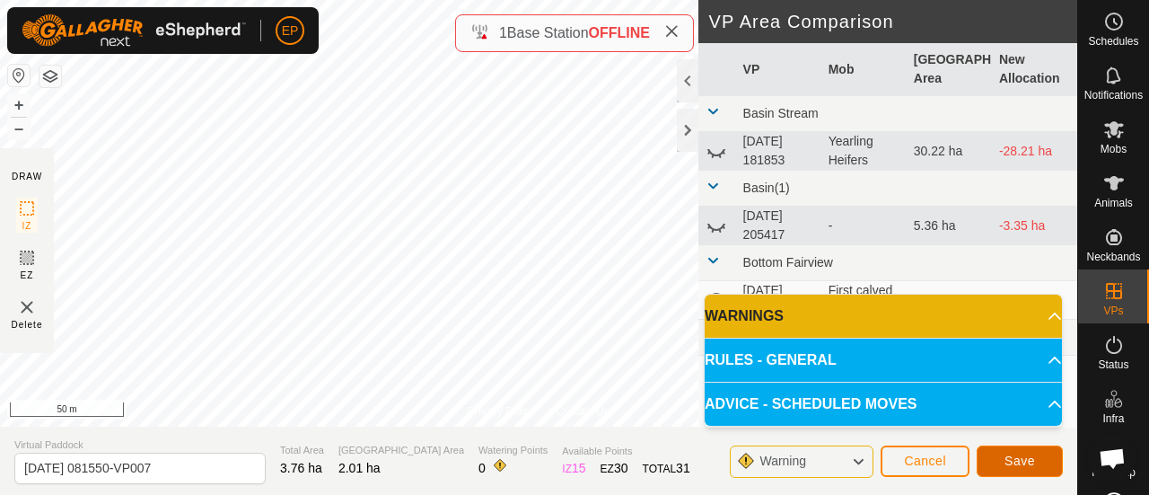
click at [1005, 462] on span "Save" at bounding box center [1019, 460] width 31 height 14
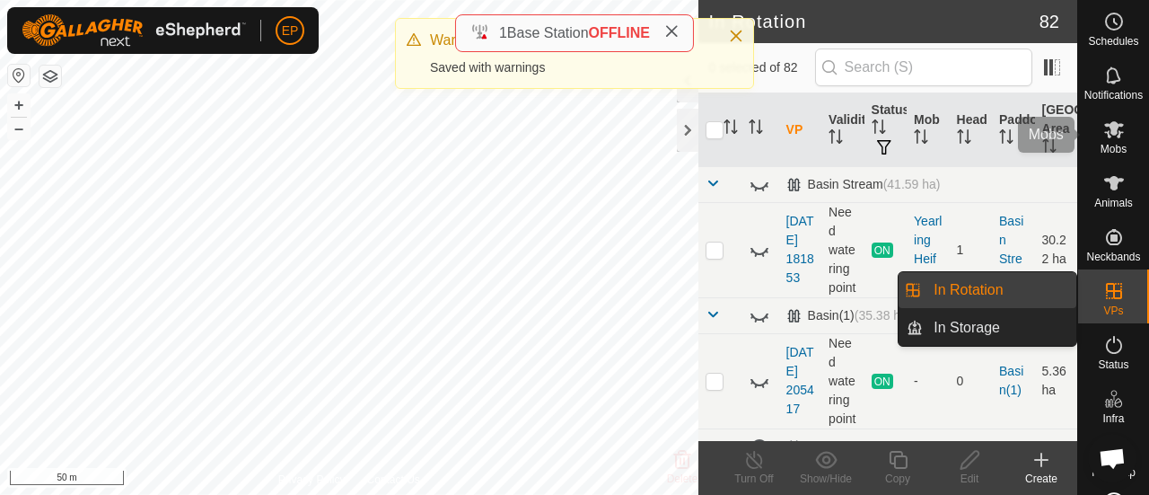
click at [1104, 130] on icon at bounding box center [1114, 129] width 20 height 17
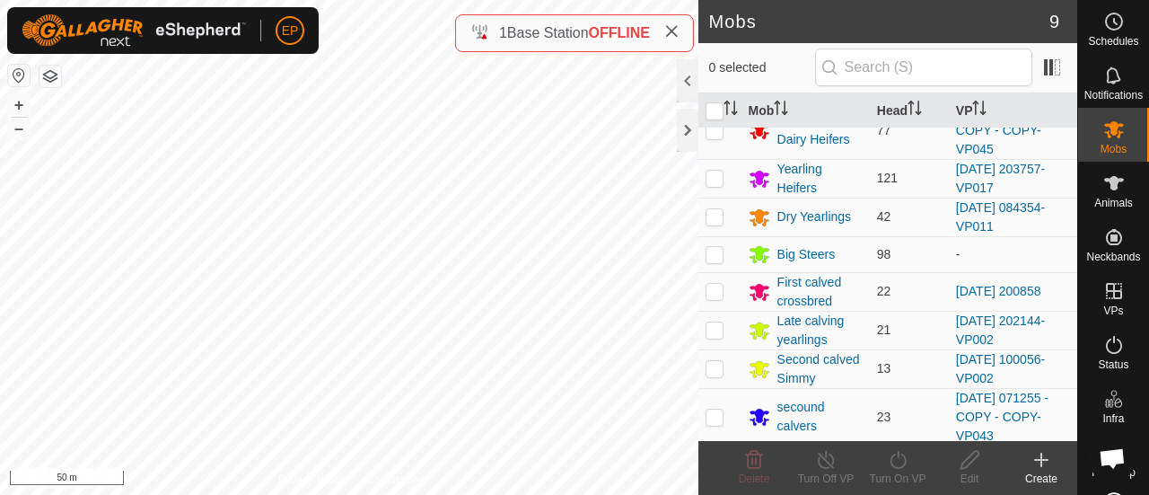
scroll to position [84, 0]
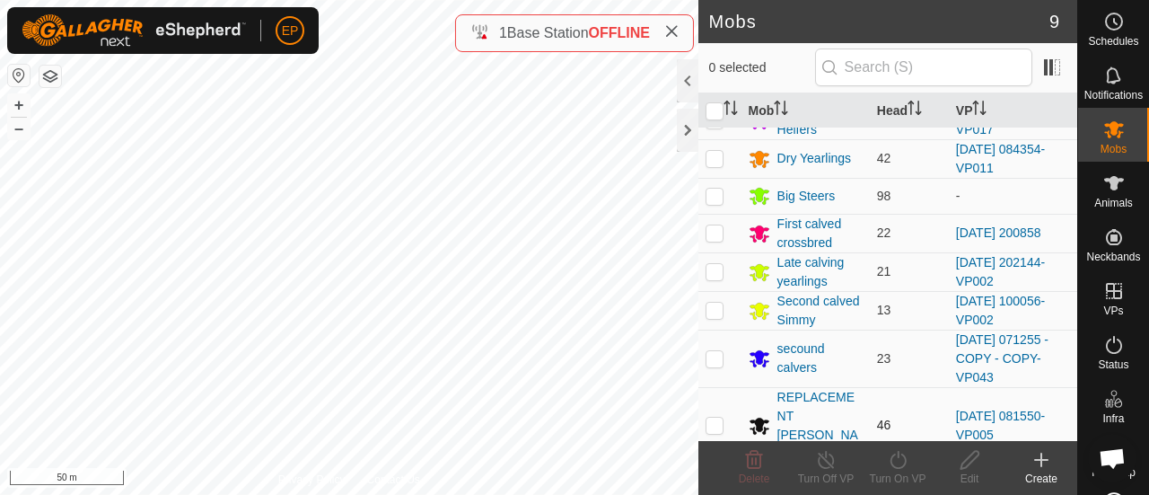
click at [710, 417] on p-checkbox at bounding box center [715, 424] width 18 height 14
checkbox input "true"
click at [902, 473] on div "Turn On VP" at bounding box center [898, 478] width 72 height 16
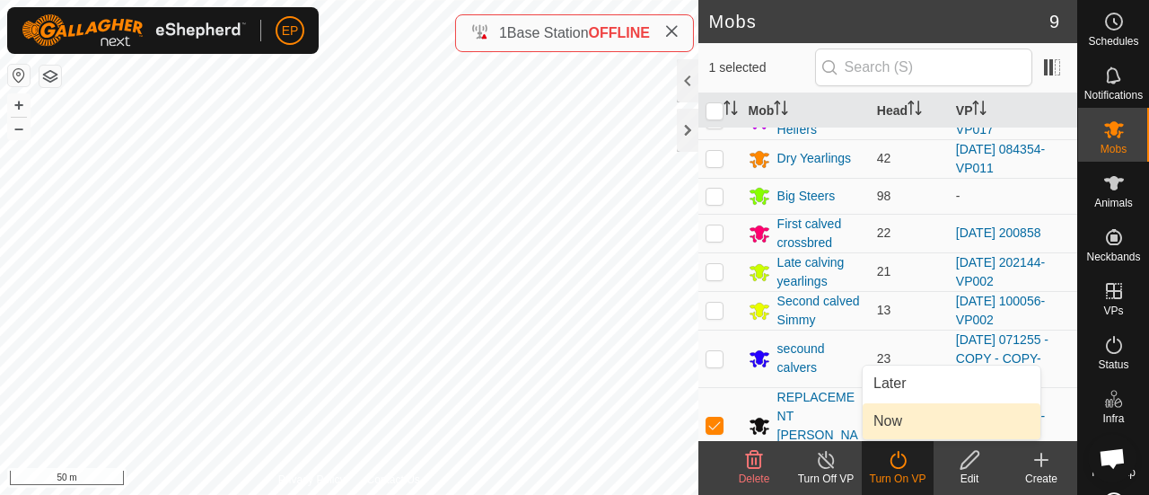
click at [894, 434] on link "Now" at bounding box center [952, 421] width 178 height 36
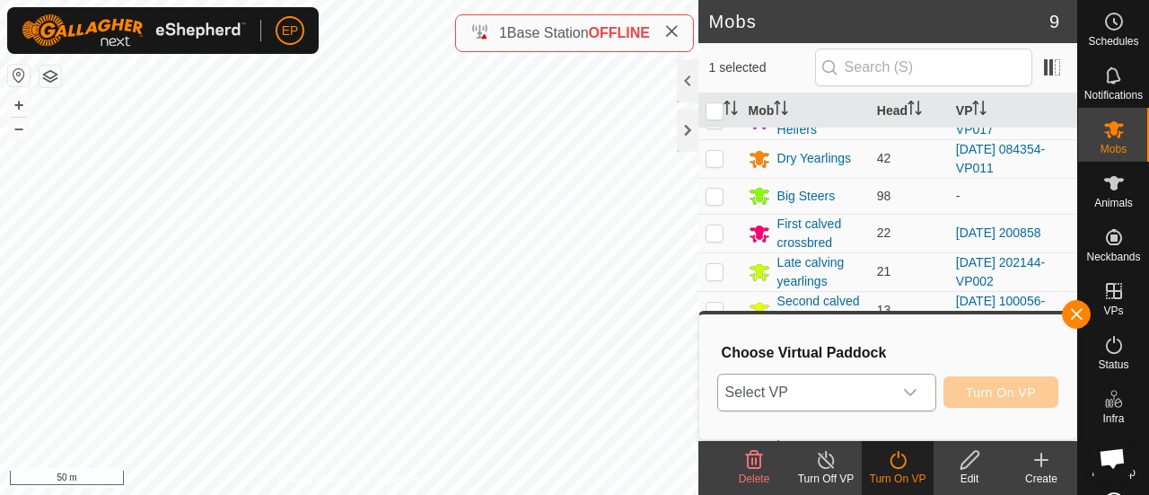
click at [871, 403] on span "Select VP" at bounding box center [805, 392] width 174 height 36
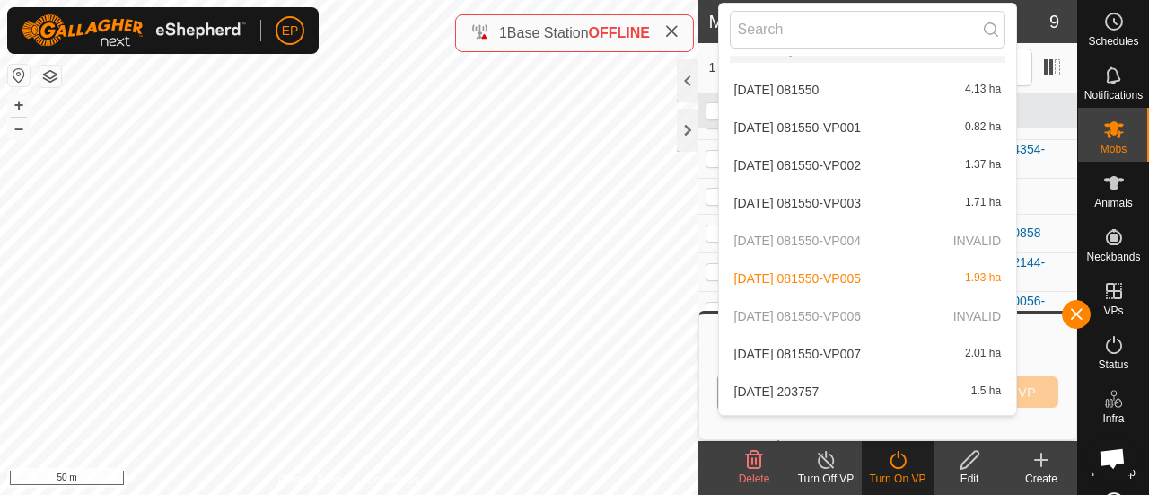
scroll to position [1282, 0]
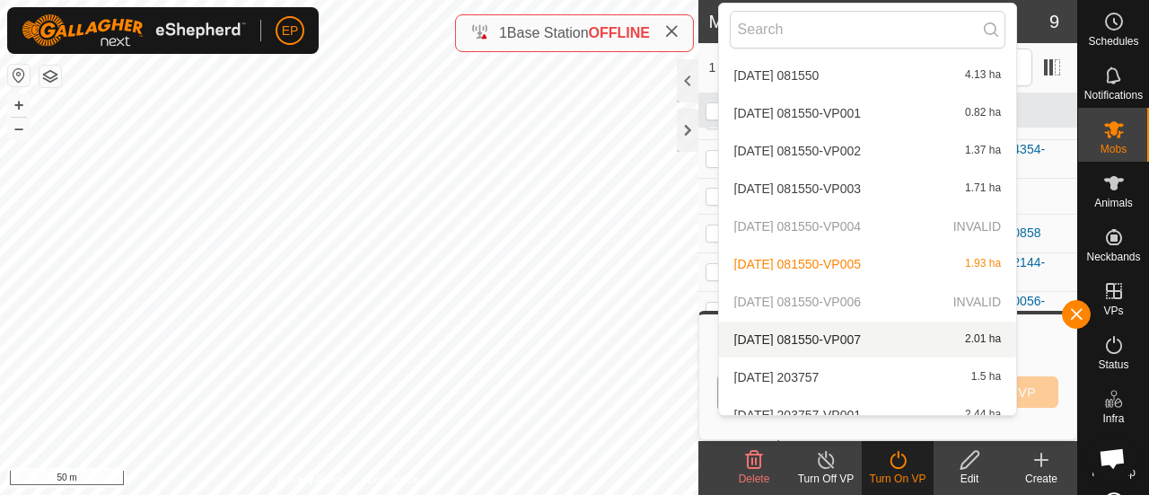
click at [771, 337] on li "2025-07-15 081550-VP007 2.01 ha" at bounding box center [868, 339] width 298 height 36
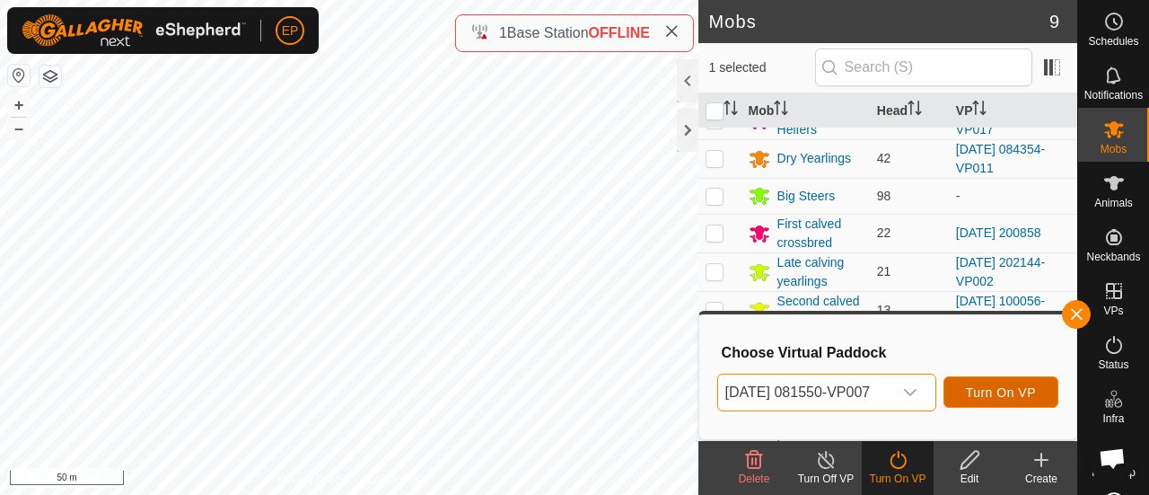
click at [1007, 386] on span "Turn On VP" at bounding box center [1001, 392] width 70 height 14
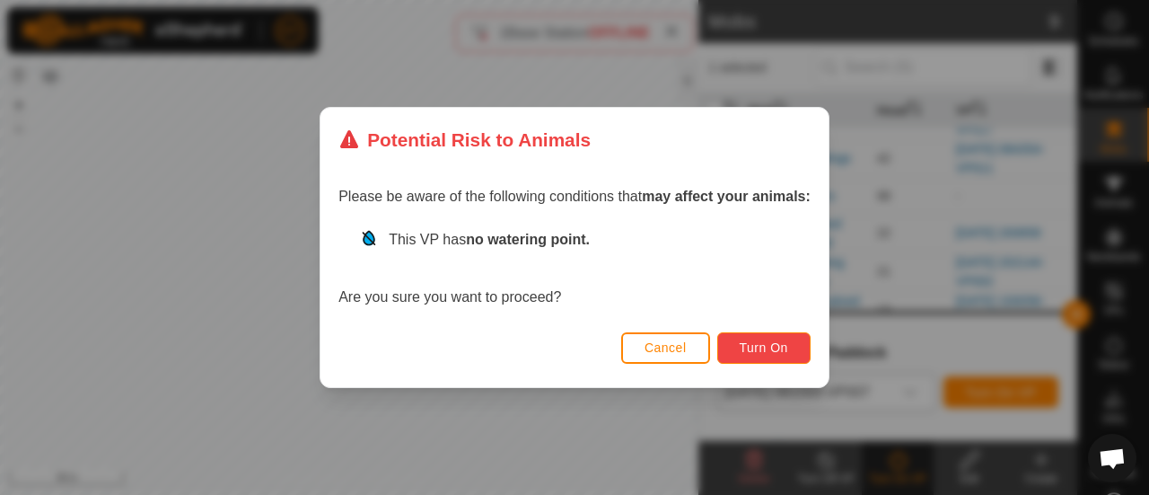
click at [766, 348] on span "Turn On" at bounding box center [764, 347] width 48 height 14
